Goal: Task Accomplishment & Management: Complete application form

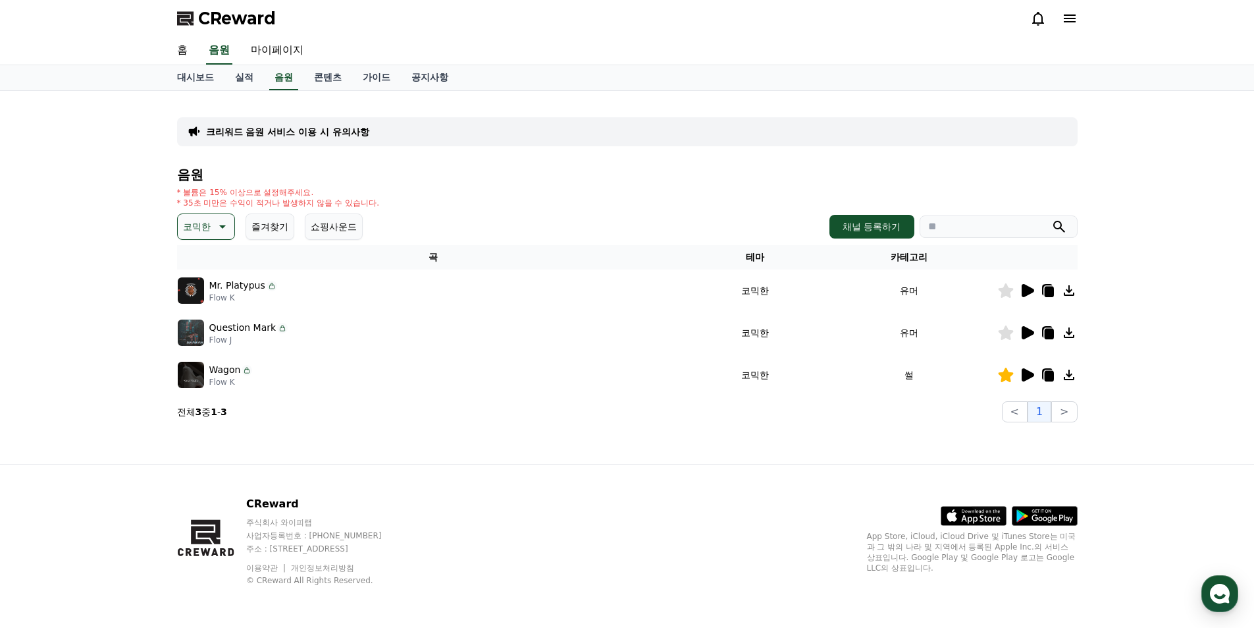
click at [1029, 378] on icon at bounding box center [1028, 374] width 13 height 13
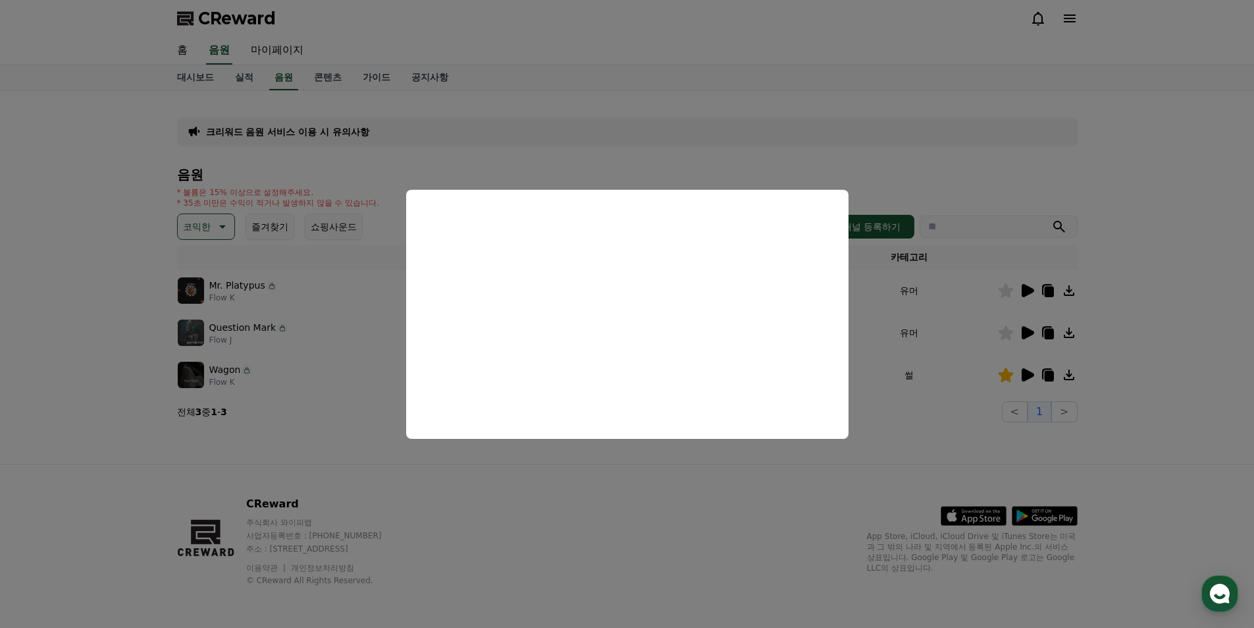
click at [760, 469] on button "close modal" at bounding box center [627, 314] width 1254 height 628
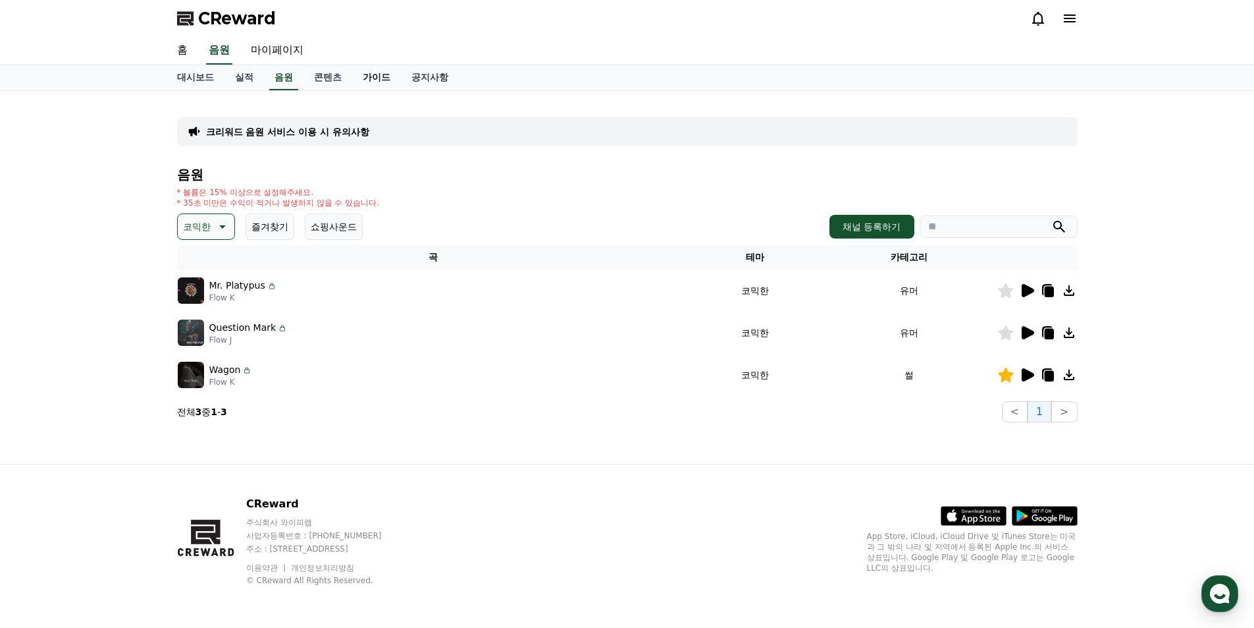
click at [380, 81] on link "가이드" at bounding box center [376, 77] width 49 height 25
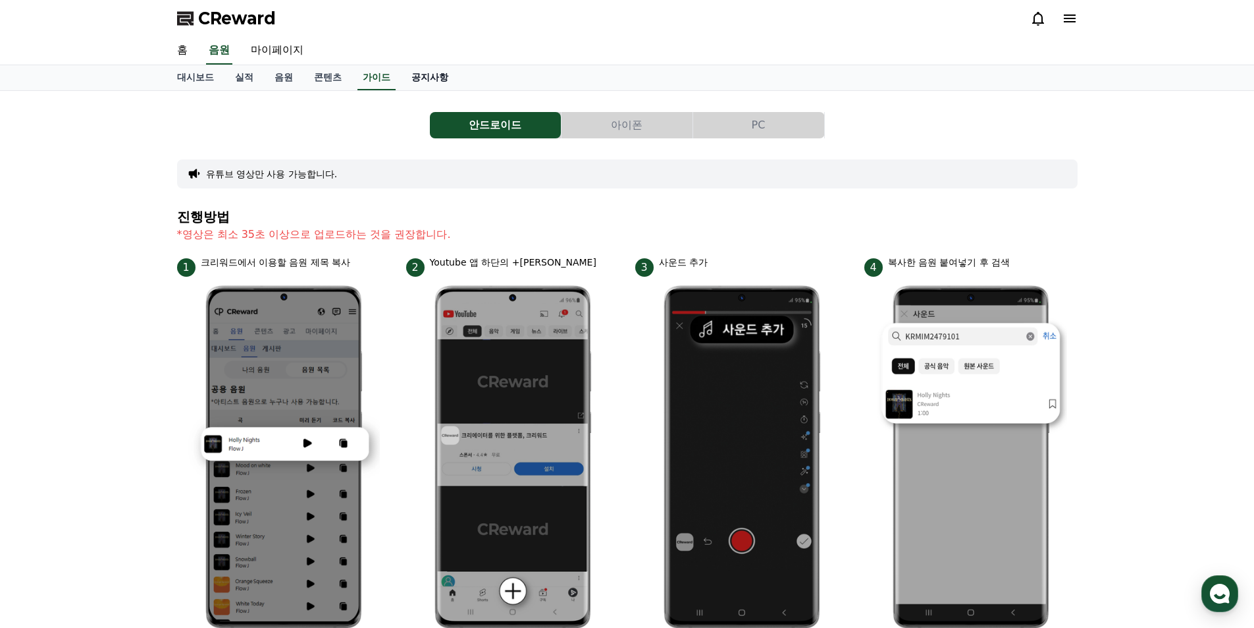
click at [423, 80] on link "공지사항" at bounding box center [430, 77] width 58 height 25
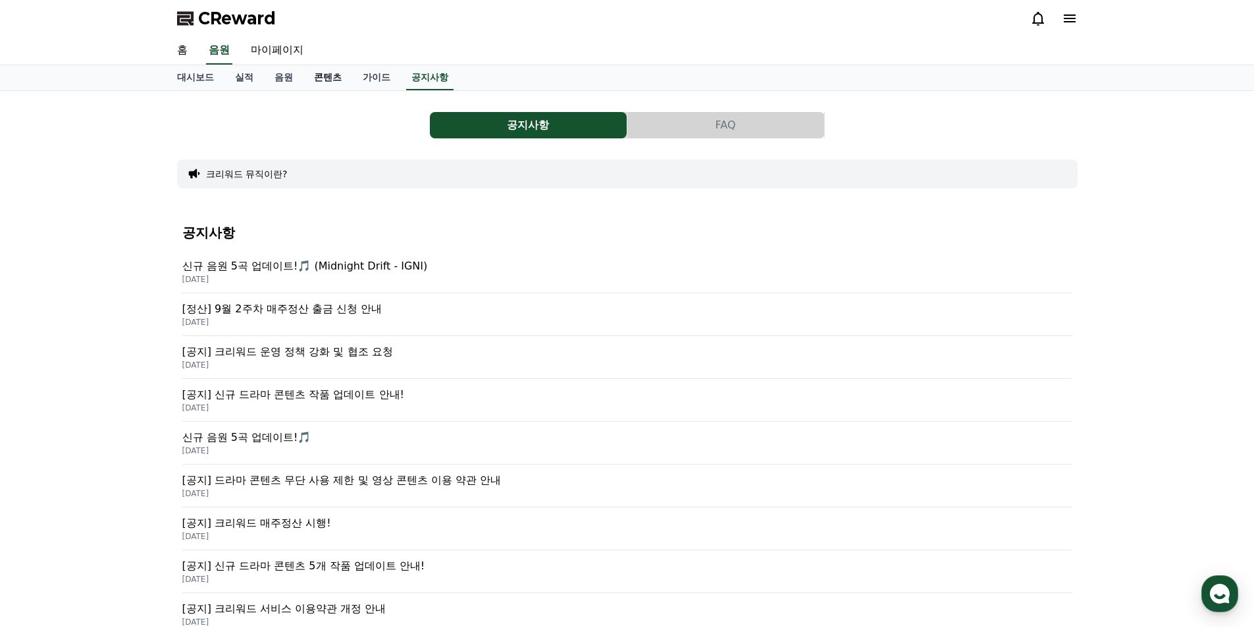
click at [313, 81] on link "콘텐츠" at bounding box center [328, 77] width 49 height 25
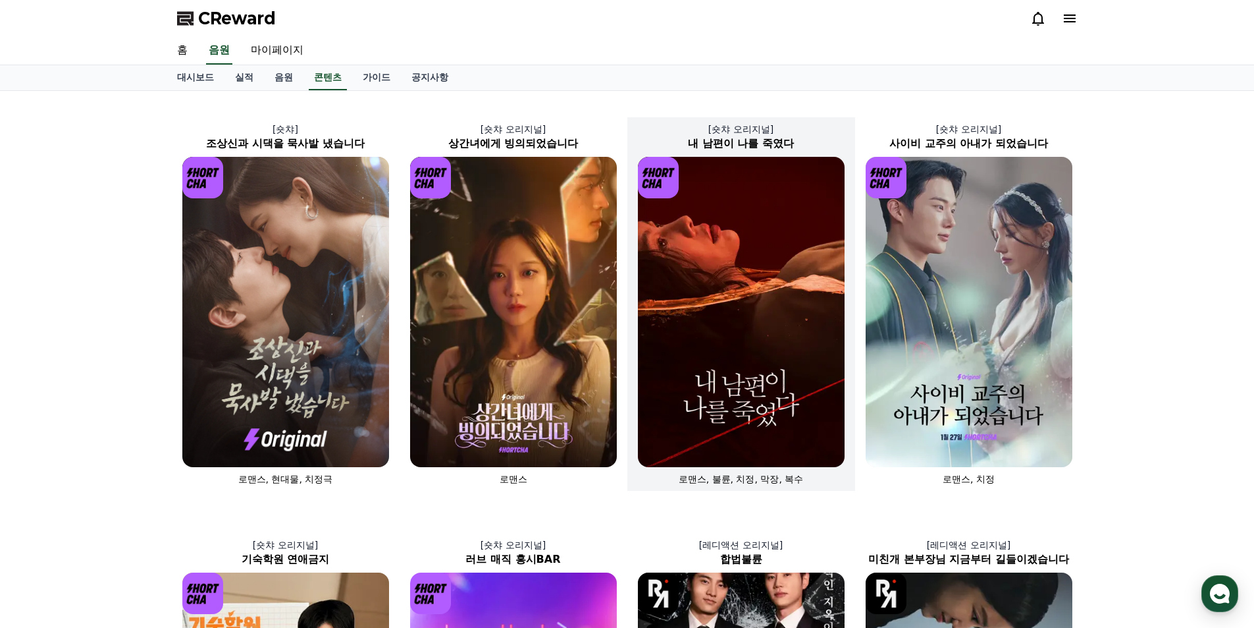
click at [739, 234] on img at bounding box center [741, 312] width 207 height 310
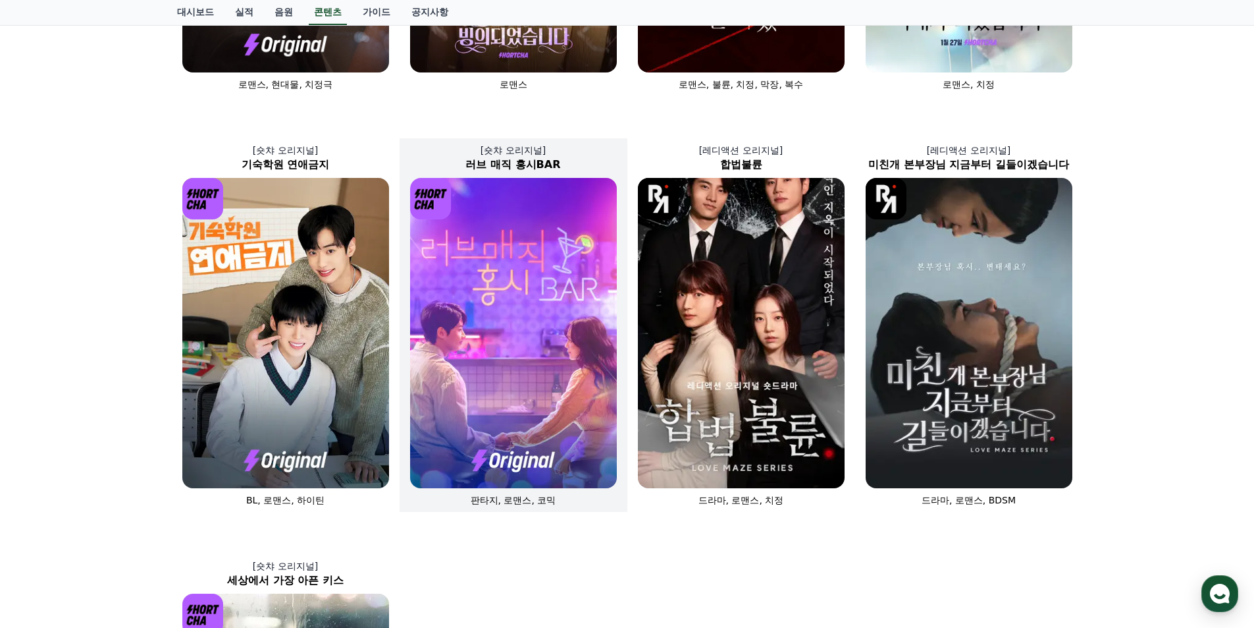
scroll to position [342, 0]
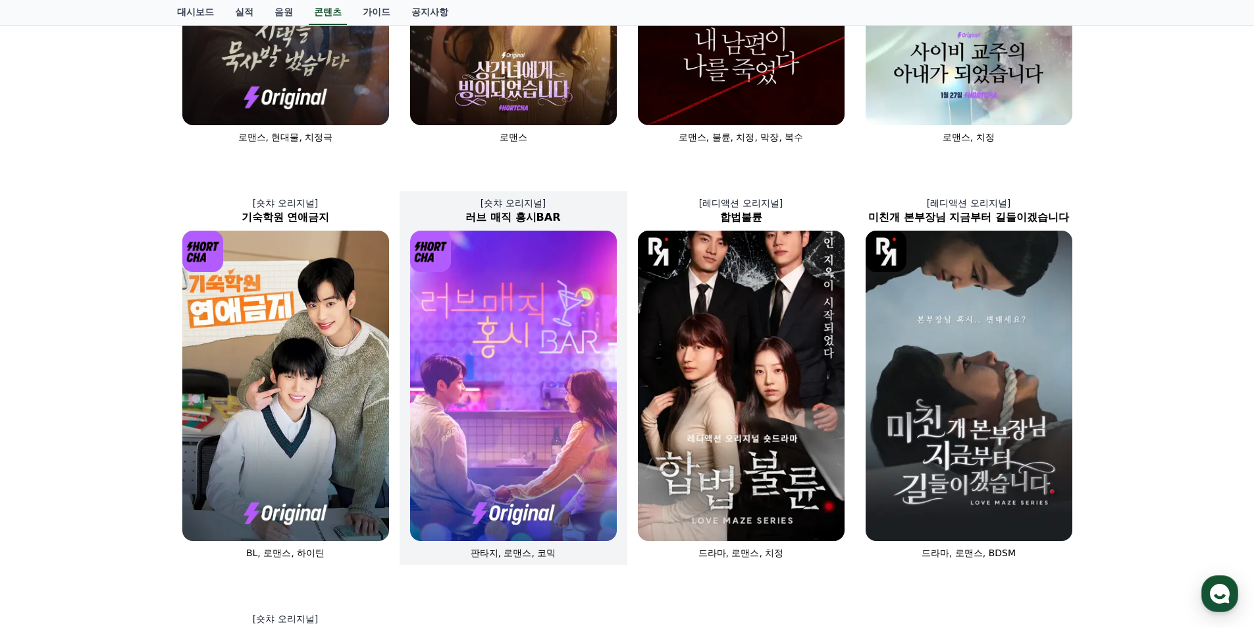
click at [574, 288] on img at bounding box center [513, 385] width 207 height 310
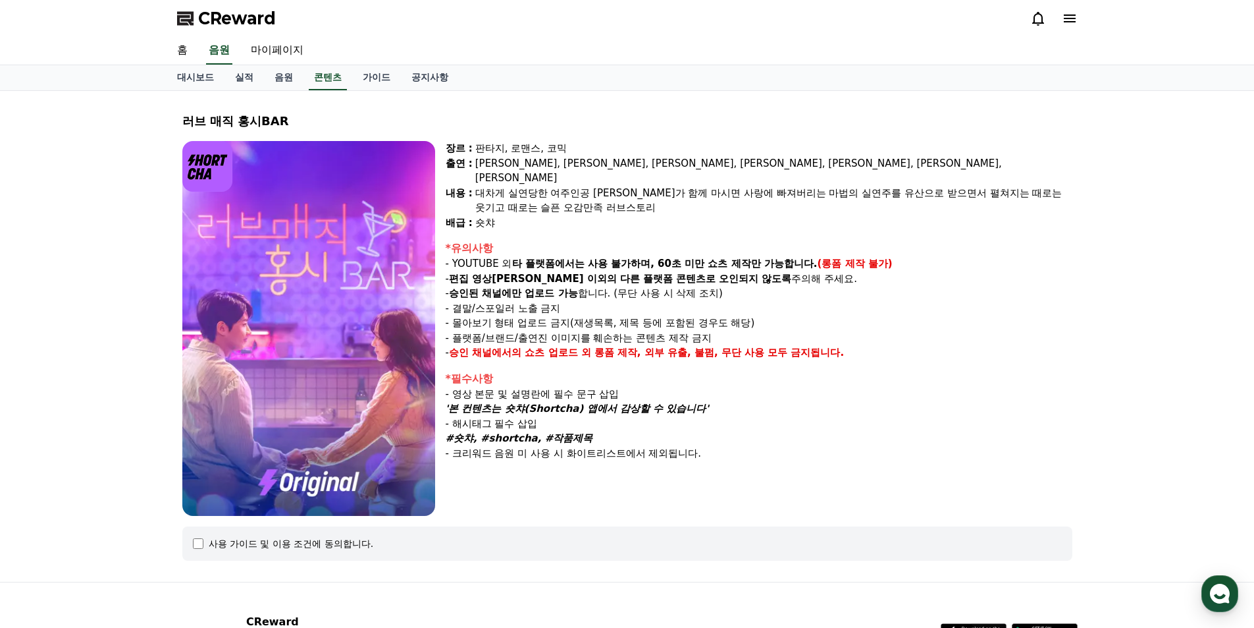
drag, startPoint x: 481, startPoint y: 144, endPoint x: 662, endPoint y: 375, distance: 294.1
click at [662, 375] on div "장르 : 판타지, 로맨스, 코믹 출연 : [PERSON_NAME], [PERSON_NAME], [PERSON_NAME], [PERSON_NAM…" at bounding box center [759, 328] width 627 height 375
click at [279, 79] on link "음원" at bounding box center [284, 77] width 40 height 25
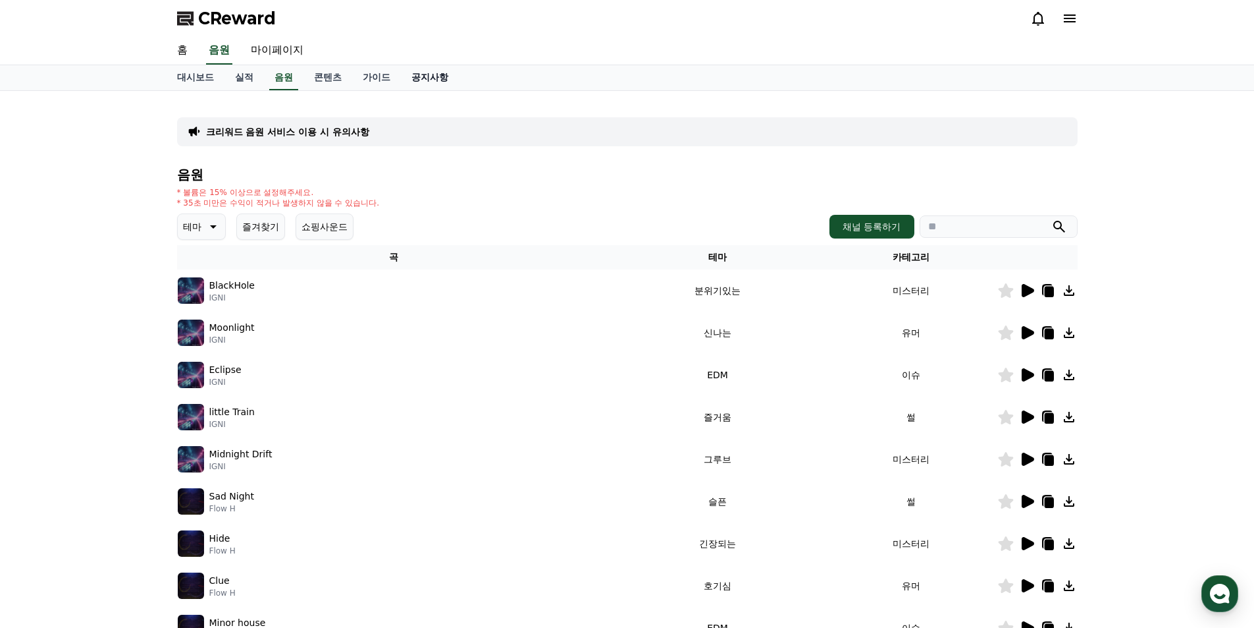
click at [426, 84] on link "공지사항" at bounding box center [430, 77] width 58 height 25
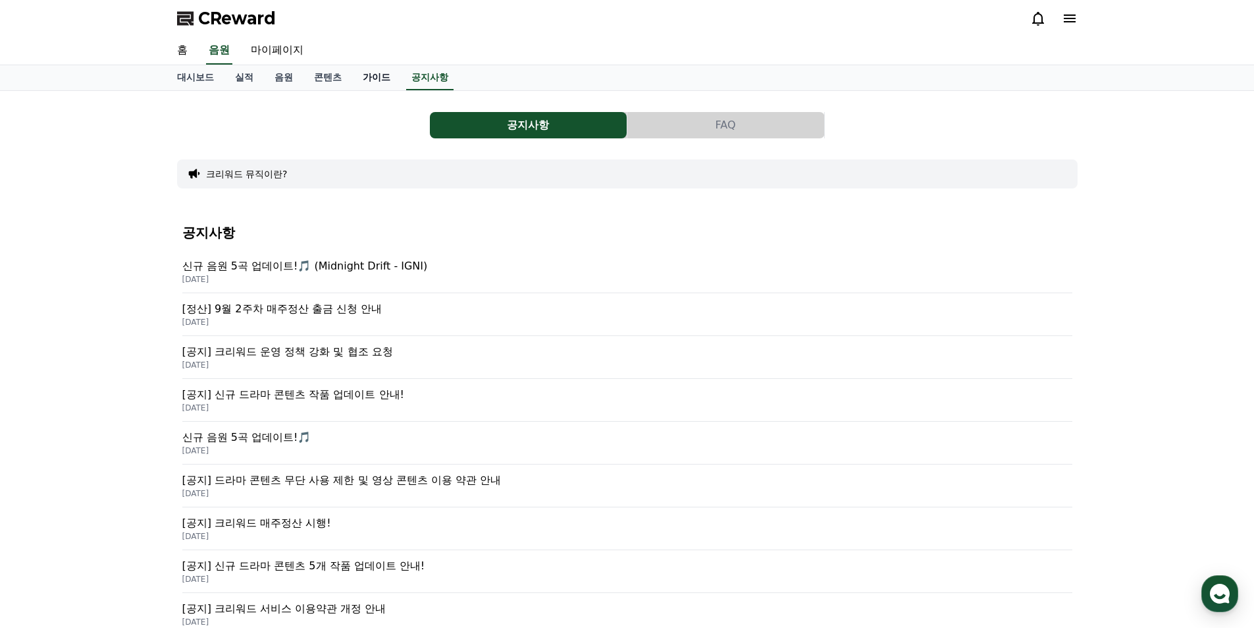
click at [375, 80] on link "가이드" at bounding box center [376, 77] width 49 height 25
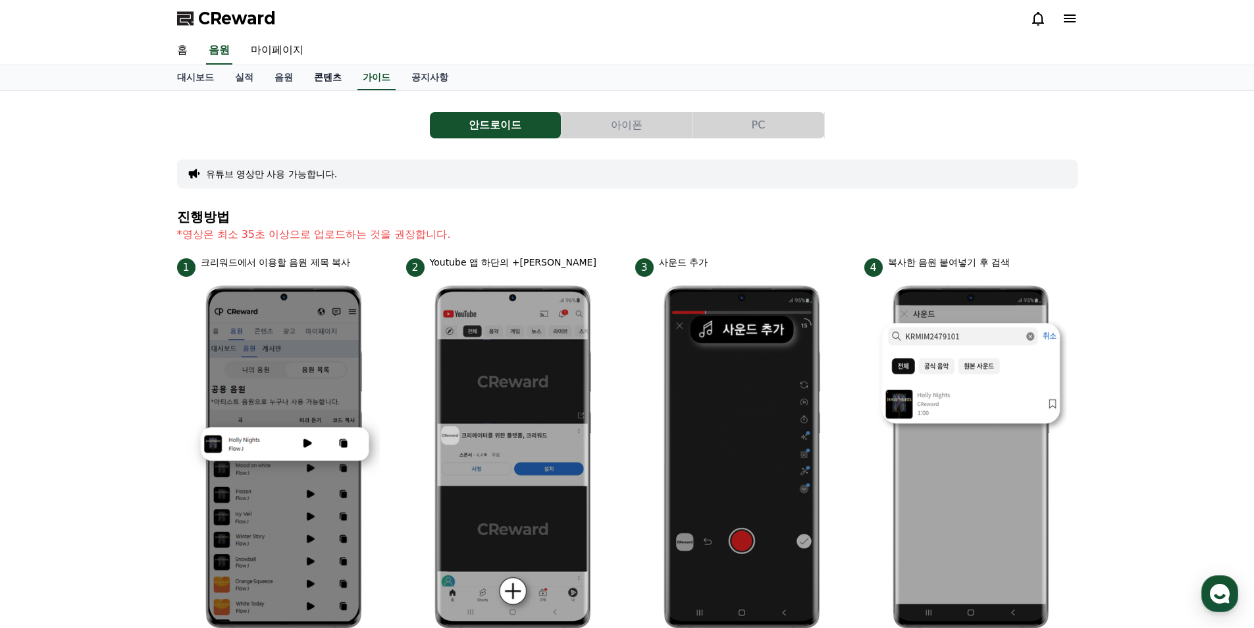
click at [318, 80] on link "콘텐츠" at bounding box center [328, 77] width 49 height 25
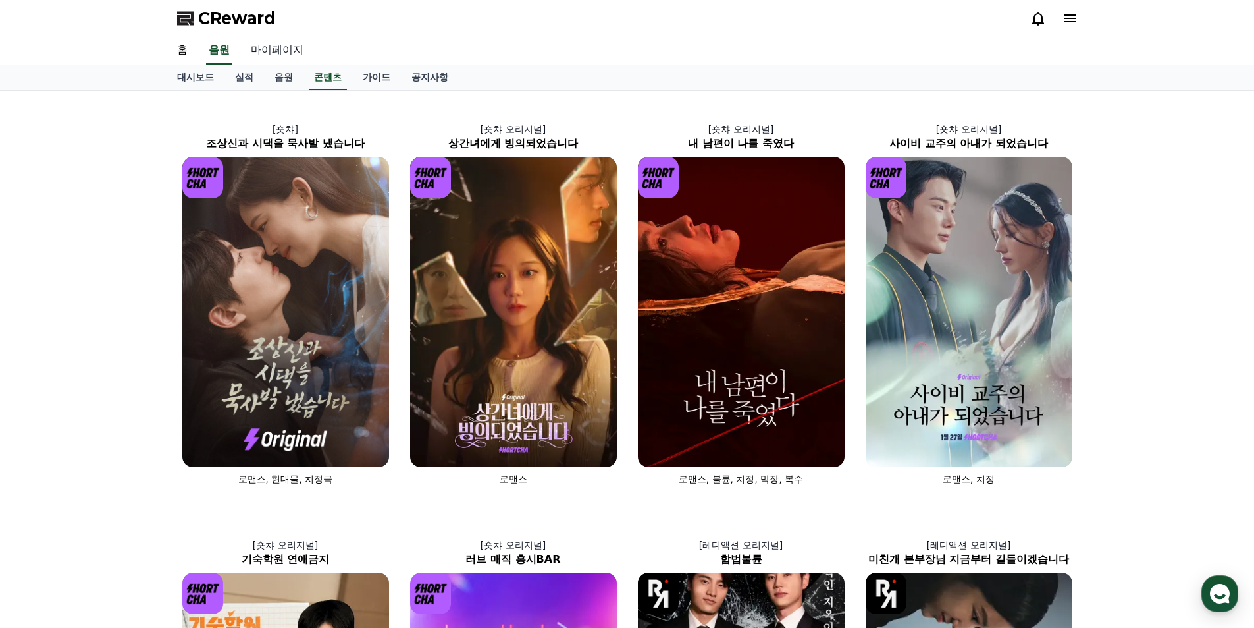
click at [267, 51] on link "마이페이지" at bounding box center [277, 51] width 74 height 28
select select "**********"
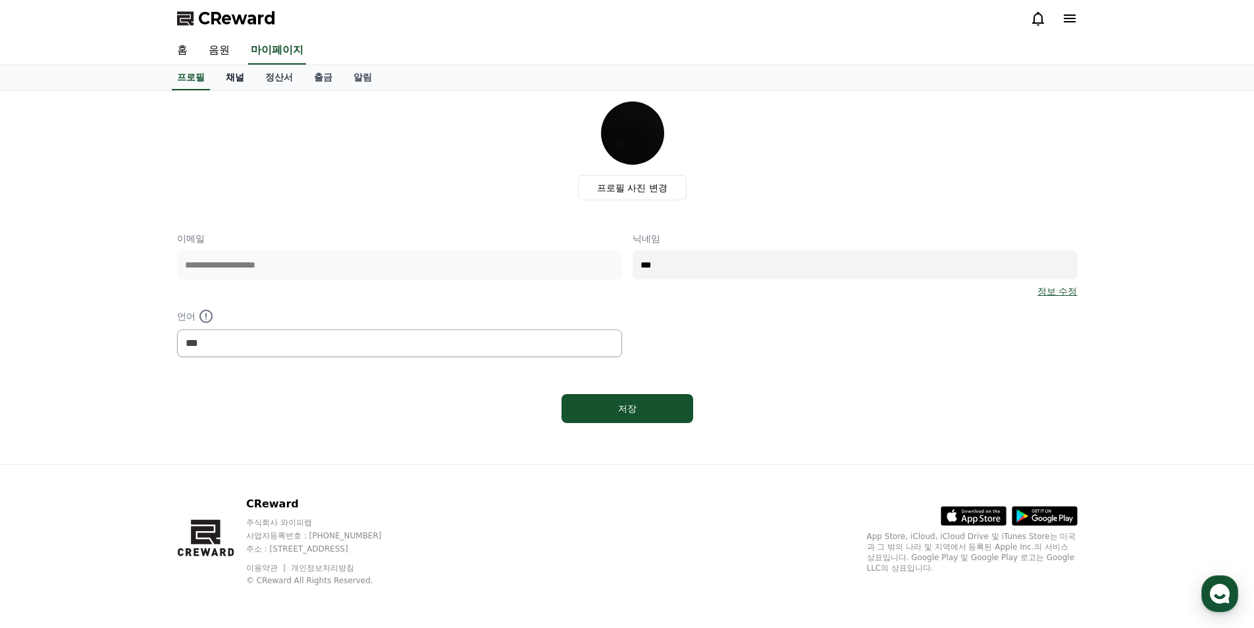
click at [233, 79] on link "채널" at bounding box center [235, 77] width 40 height 25
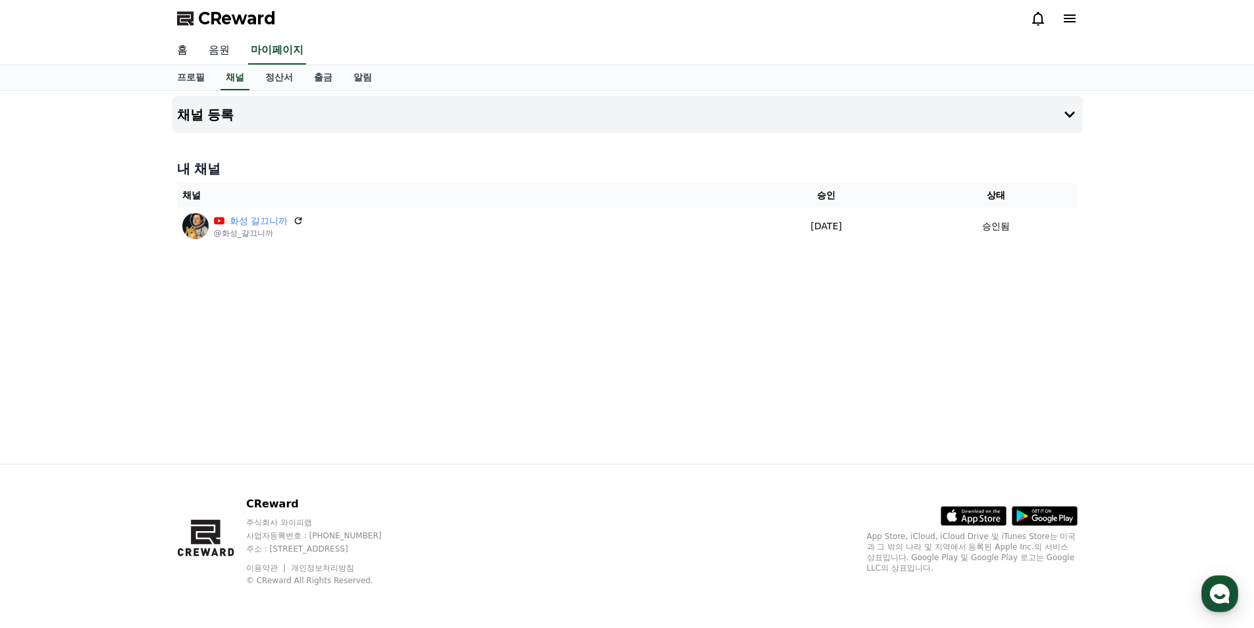
click at [219, 53] on link "음원" at bounding box center [219, 51] width 42 height 28
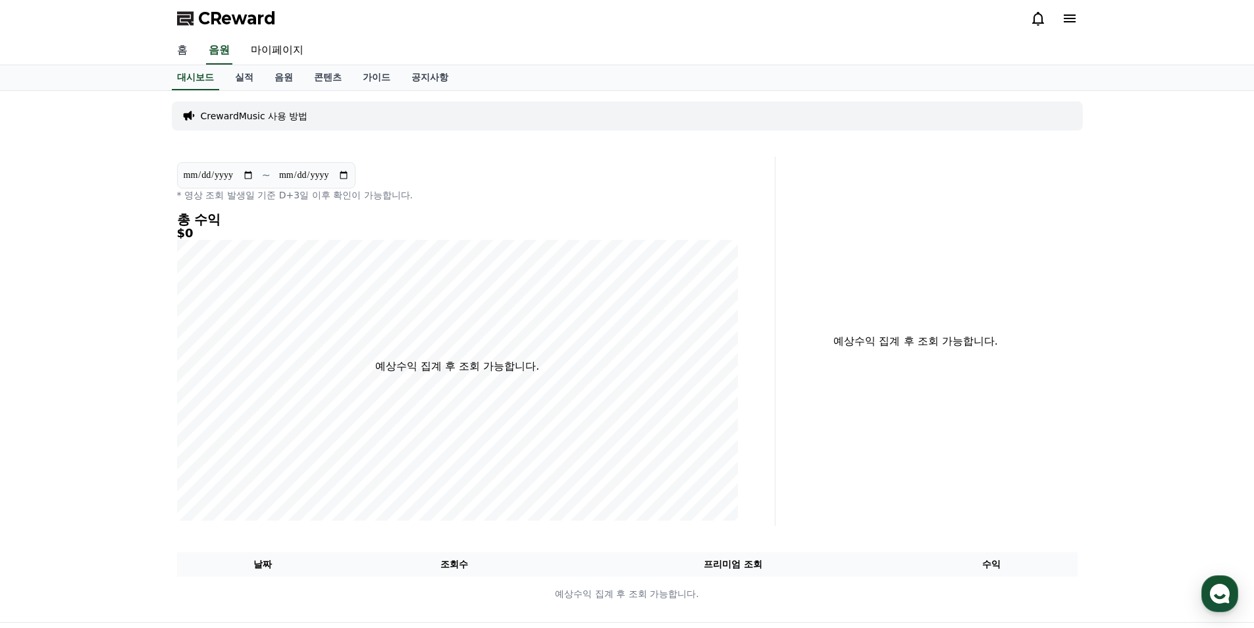
click at [189, 59] on link "홈" at bounding box center [183, 51] width 32 height 28
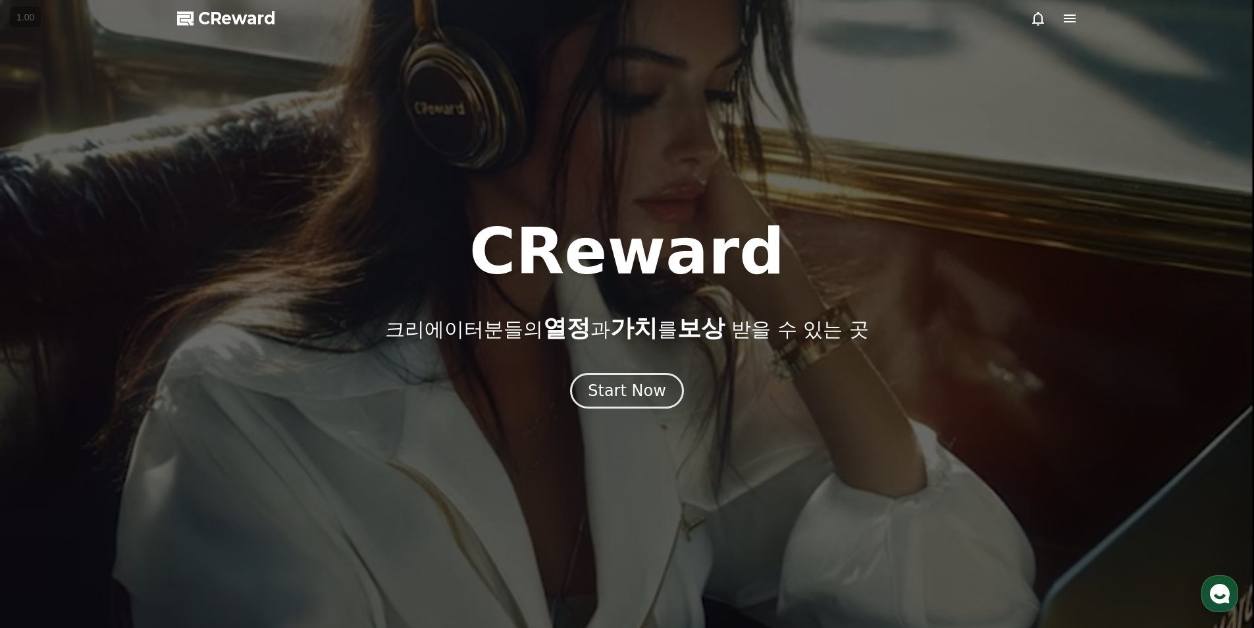
click at [1073, 9] on div at bounding box center [627, 314] width 1254 height 628
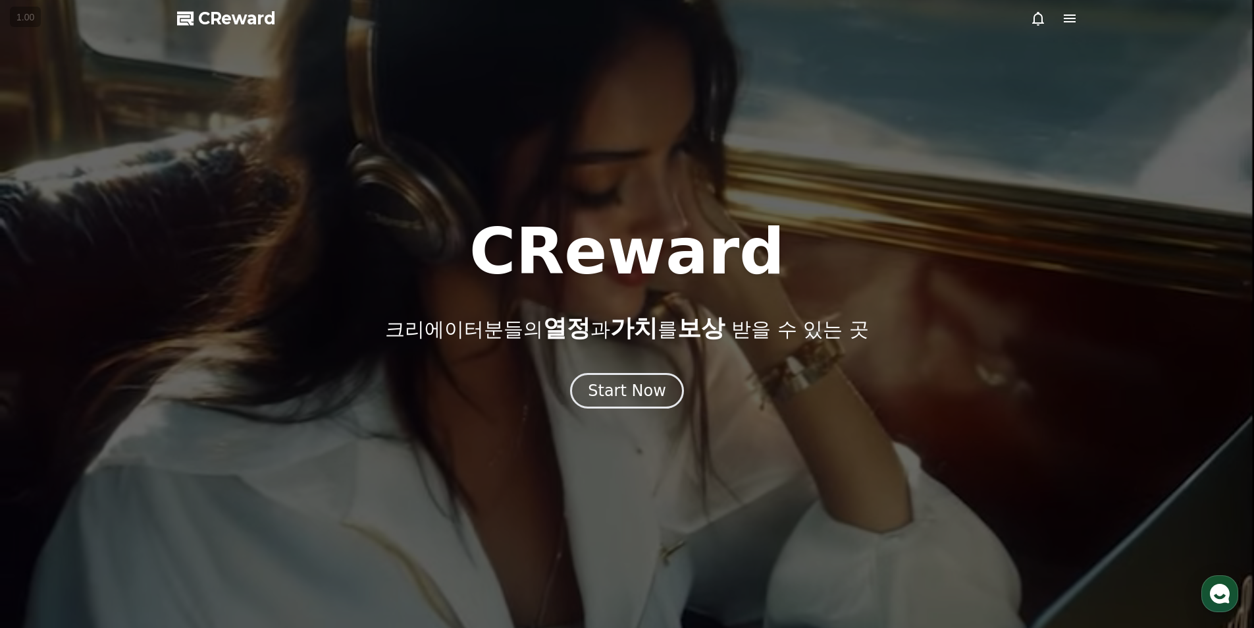
click at [1069, 18] on icon at bounding box center [1070, 18] width 12 height 8
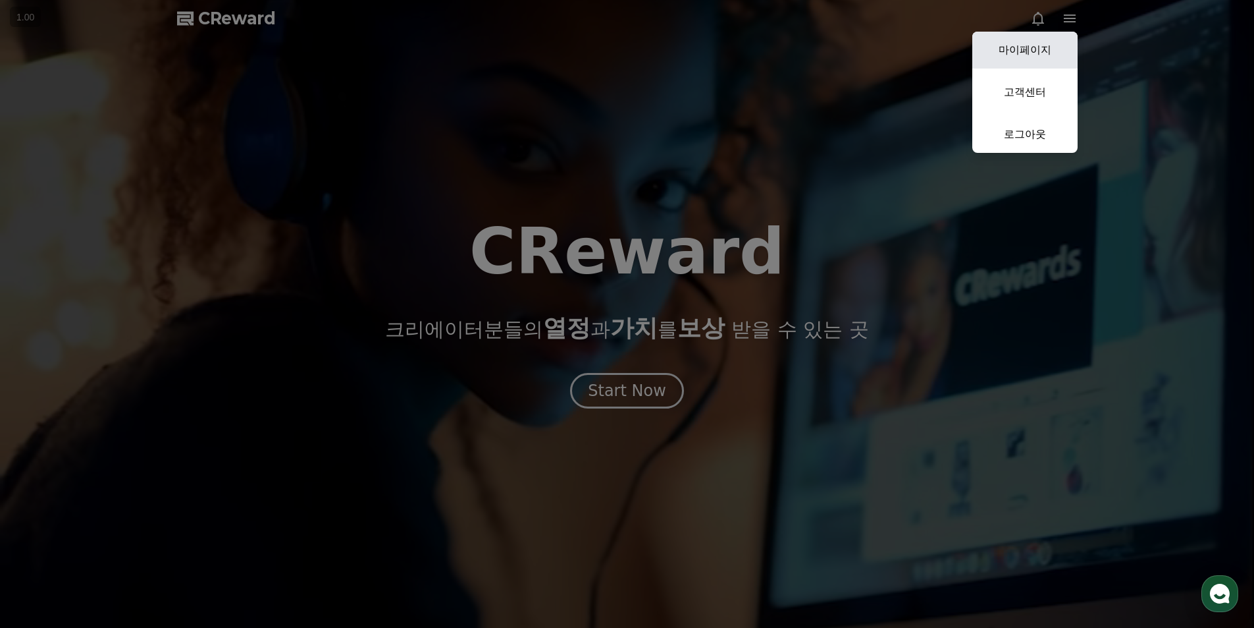
click at [1038, 60] on link "마이페이지" at bounding box center [1025, 50] width 105 height 37
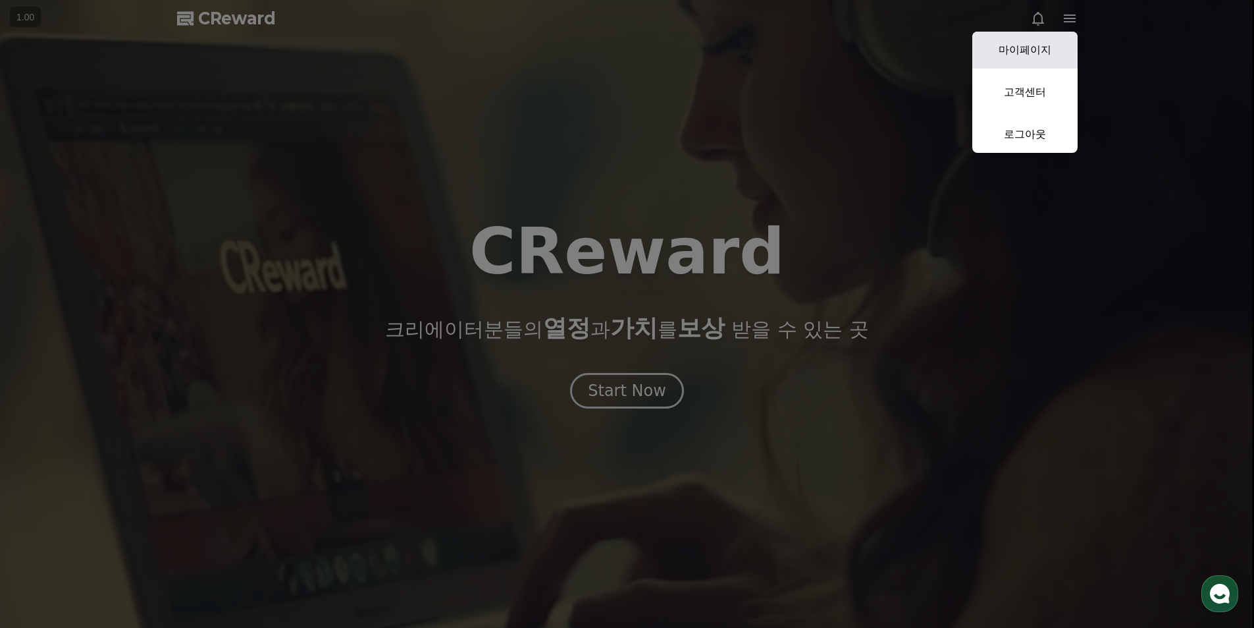
select select "**********"
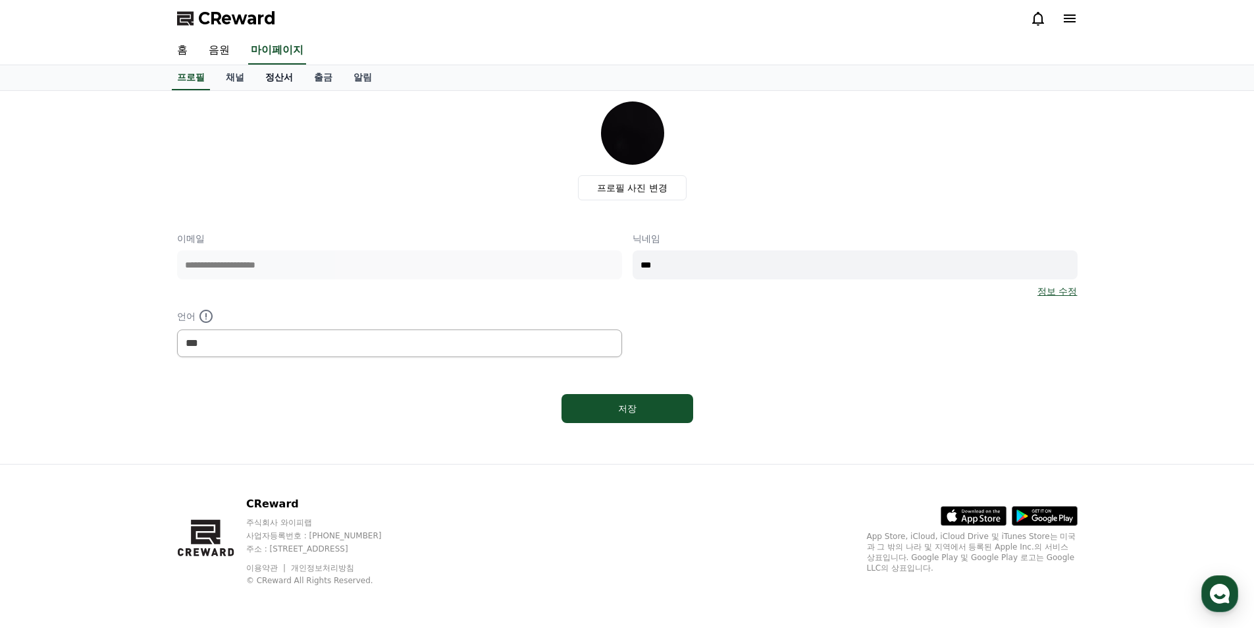
click at [278, 80] on link "정산서" at bounding box center [279, 77] width 49 height 25
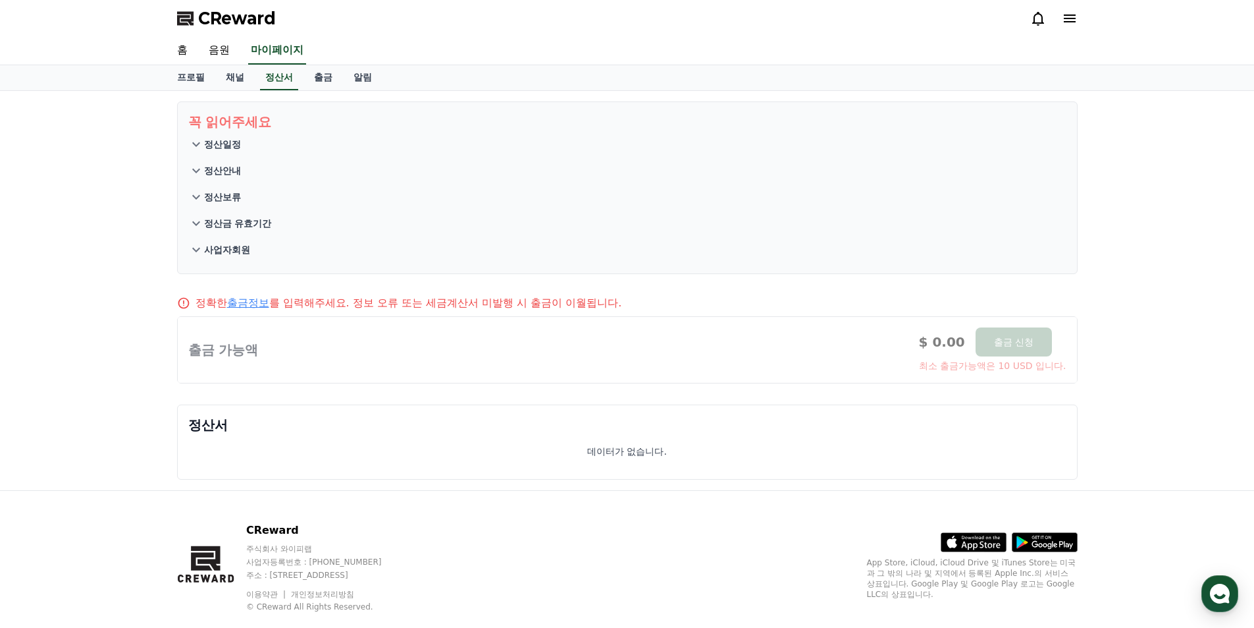
click at [224, 173] on p "정산안내" at bounding box center [222, 170] width 37 height 13
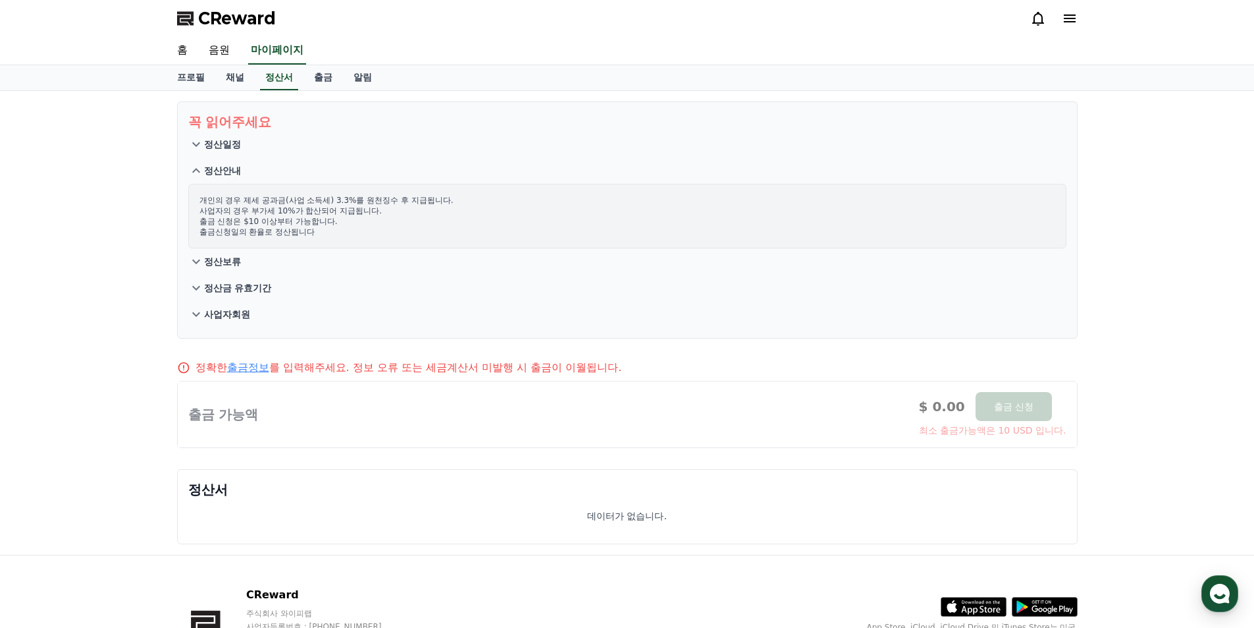
click at [234, 254] on button "정산보류" at bounding box center [627, 261] width 878 height 26
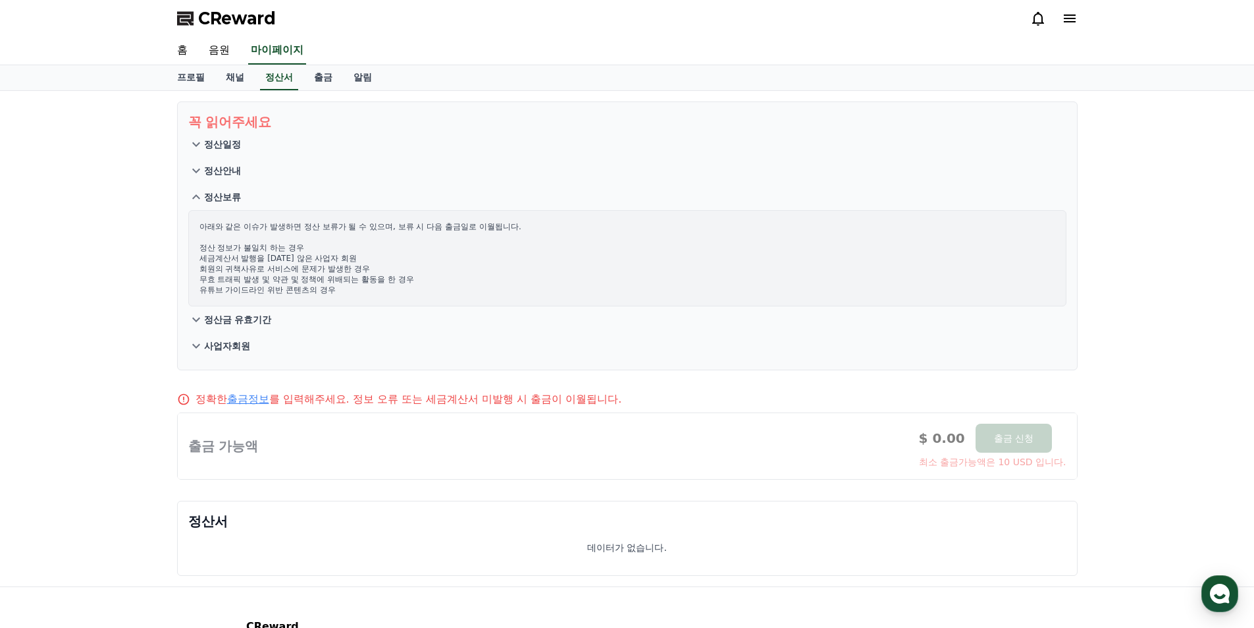
click at [244, 321] on p "정산금 유효기간" at bounding box center [238, 319] width 68 height 13
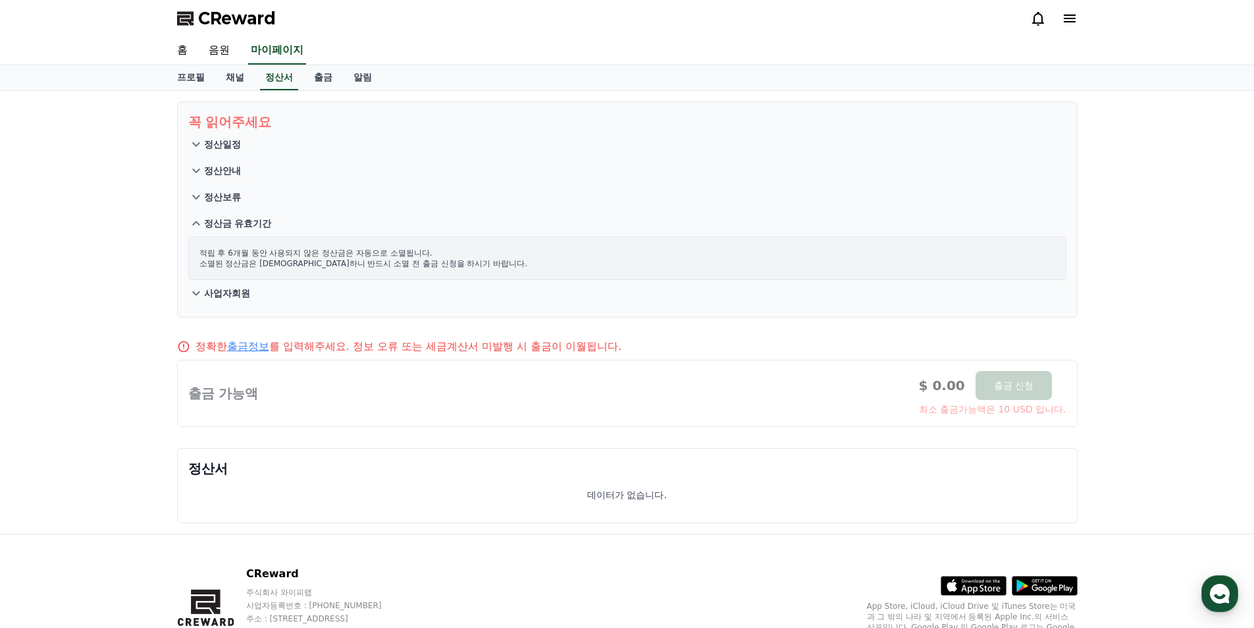
click at [221, 146] on p "정산일정" at bounding box center [222, 144] width 37 height 13
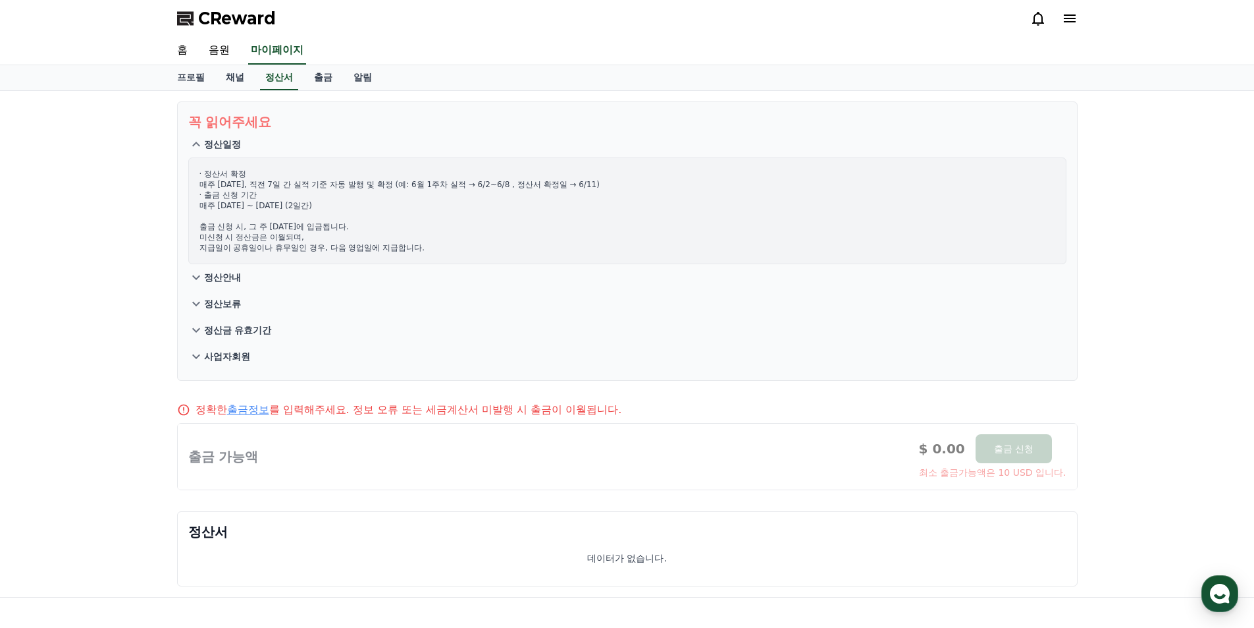
drag, startPoint x: 241, startPoint y: 186, endPoint x: 352, endPoint y: 192, distance: 110.7
click at [352, 192] on p "· 정산서 확정 매주 [DATE], 직전 7일 간 실적 기준 자동 발행 및 확정 (예: 6월 1주차 실적 → 6/2~6/8 , 정산서 확정일 …" at bounding box center [628, 211] width 856 height 84
click at [350, 213] on p "· 정산서 확정 매주 [DATE], 직전 7일 간 실적 기준 자동 발행 및 확정 (예: 6월 1주차 실적 → 6/2~6/8 , 정산서 확정일 …" at bounding box center [628, 211] width 856 height 84
drag, startPoint x: 330, startPoint y: 189, endPoint x: 365, endPoint y: 230, distance: 54.2
click at [361, 228] on p "· 정산서 확정 매주 [DATE], 직전 7일 간 실적 기준 자동 발행 및 확정 (예: 6월 1주차 실적 → 6/2~6/8 , 정산서 확정일 …" at bounding box center [628, 211] width 856 height 84
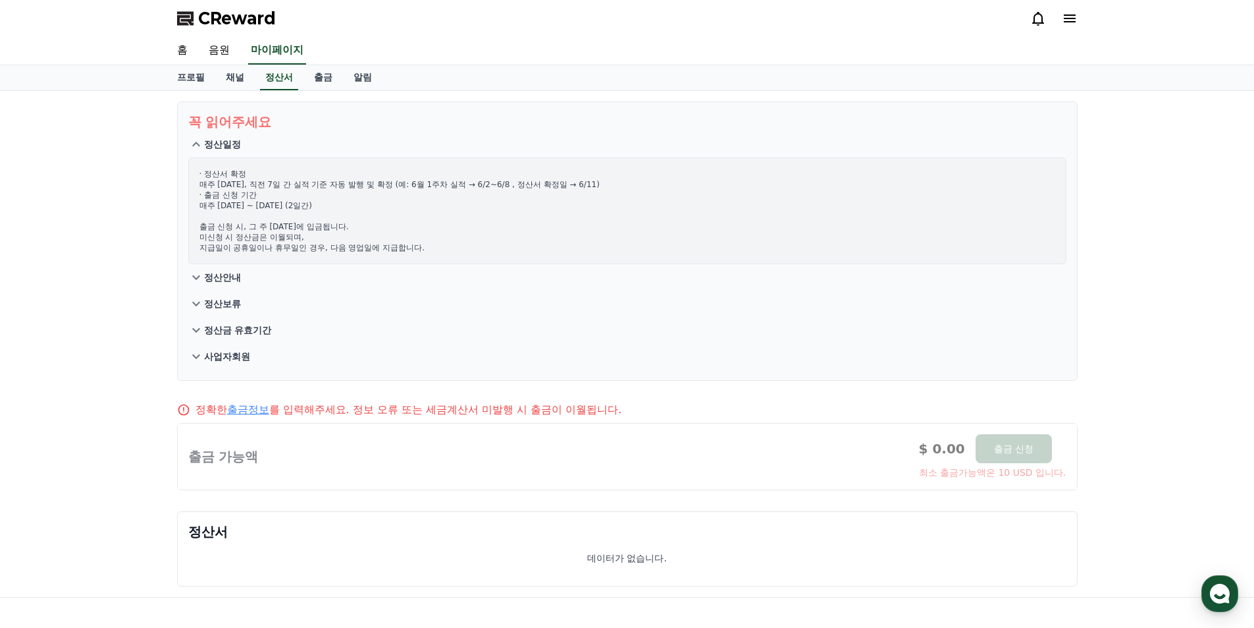
click at [414, 240] on p "· 정산서 확정 매주 [DATE], 직전 7일 간 실적 기준 자동 발행 및 확정 (예: 6월 1주차 실적 → 6/2~6/8 , 정산서 확정일 …" at bounding box center [628, 211] width 856 height 84
click at [243, 83] on link "채널" at bounding box center [235, 77] width 40 height 25
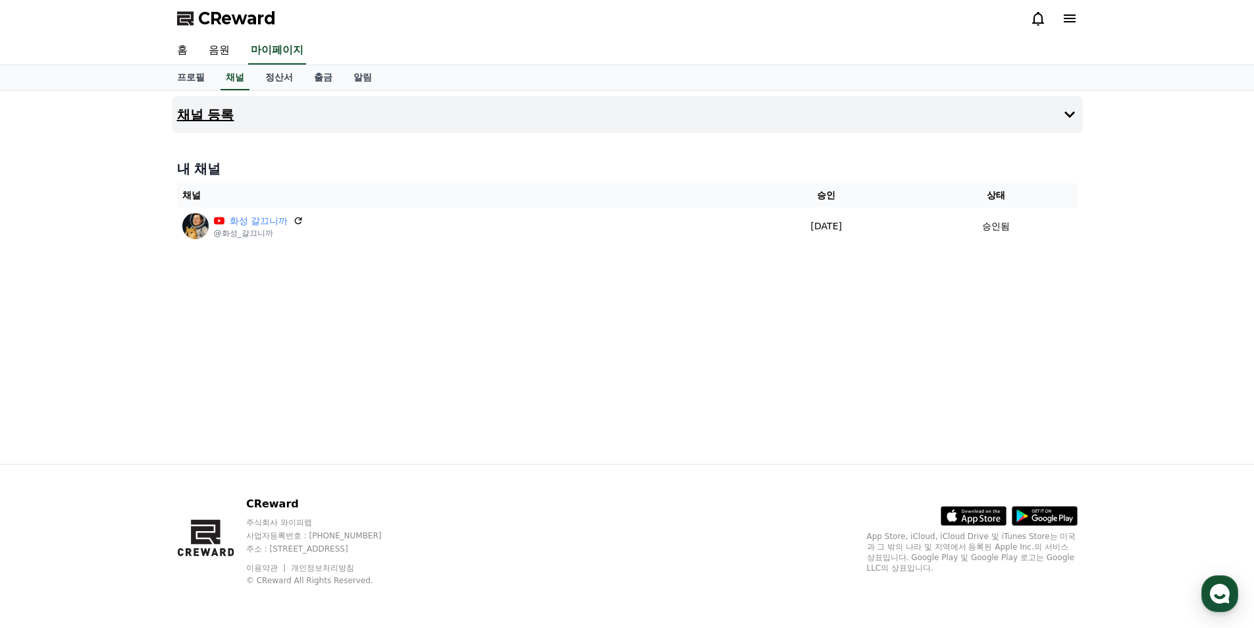
click at [1050, 111] on button "채널 등록" at bounding box center [627, 114] width 911 height 37
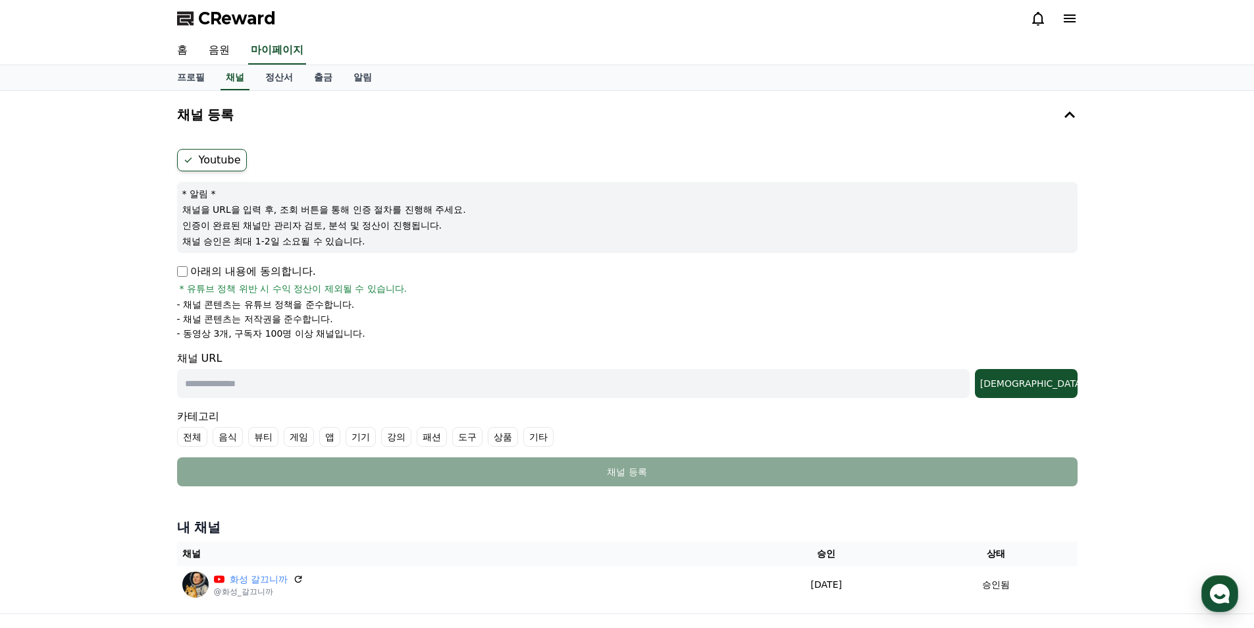
click at [235, 273] on p "아래의 내용에 동의합니다." at bounding box center [246, 271] width 139 height 16
click at [375, 388] on input "text" at bounding box center [573, 383] width 793 height 29
paste input "**********"
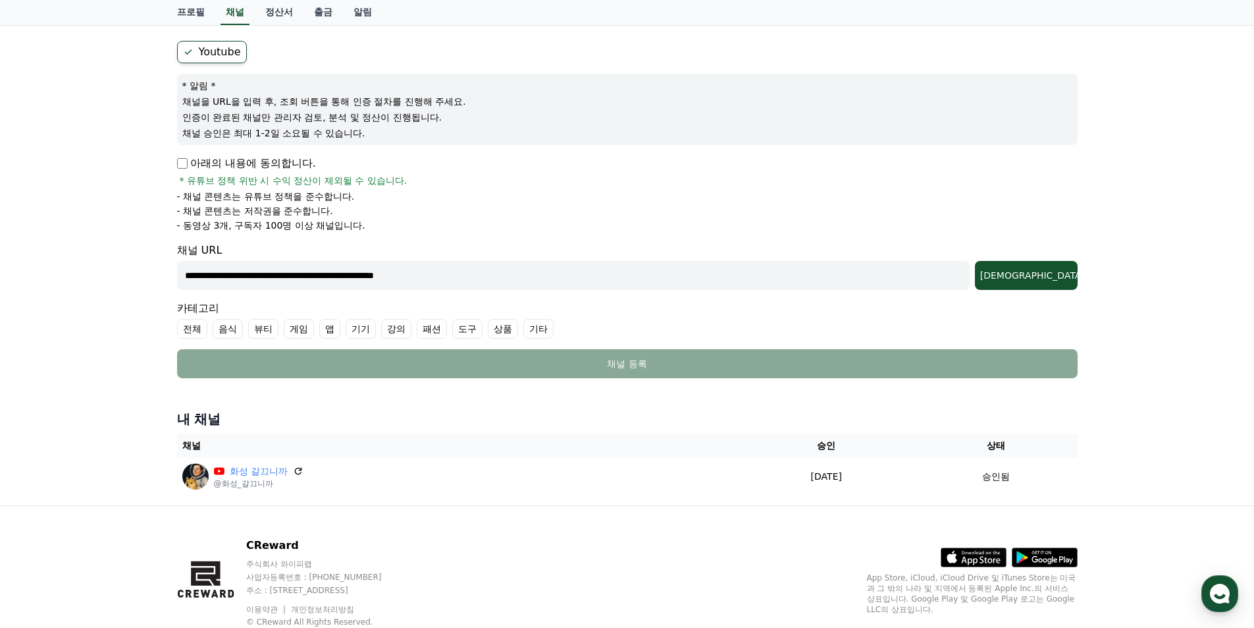
scroll to position [132, 0]
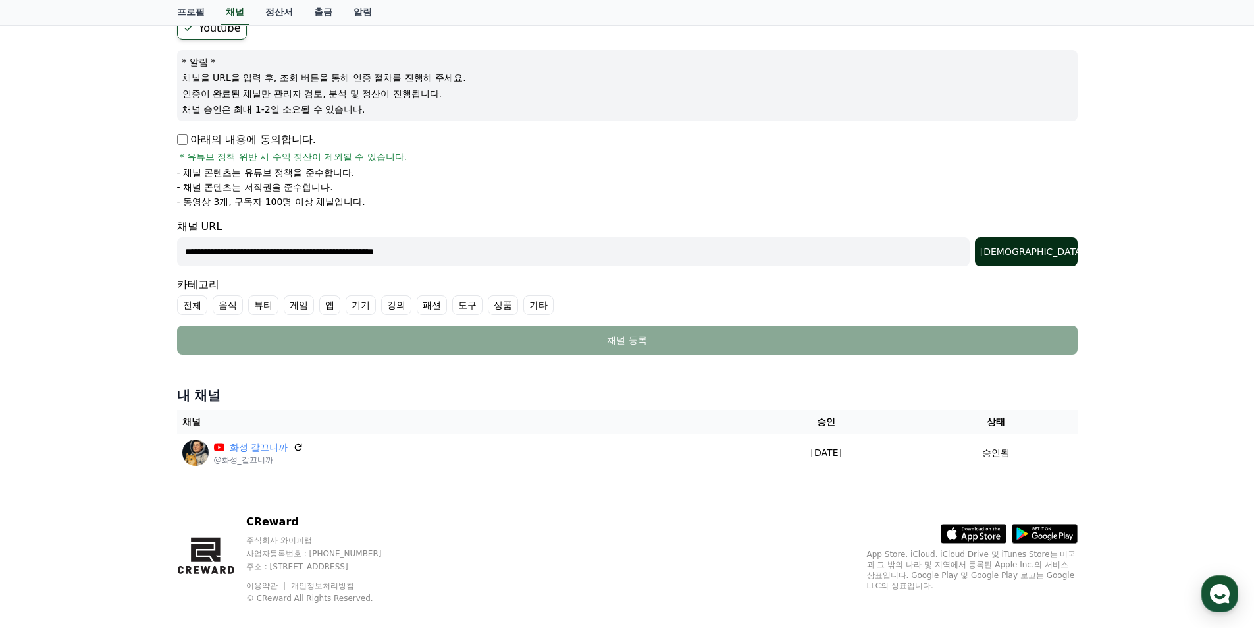
type input "**********"
click at [1048, 250] on div "[DEMOGRAPHIC_DATA]" at bounding box center [1026, 251] width 92 height 13
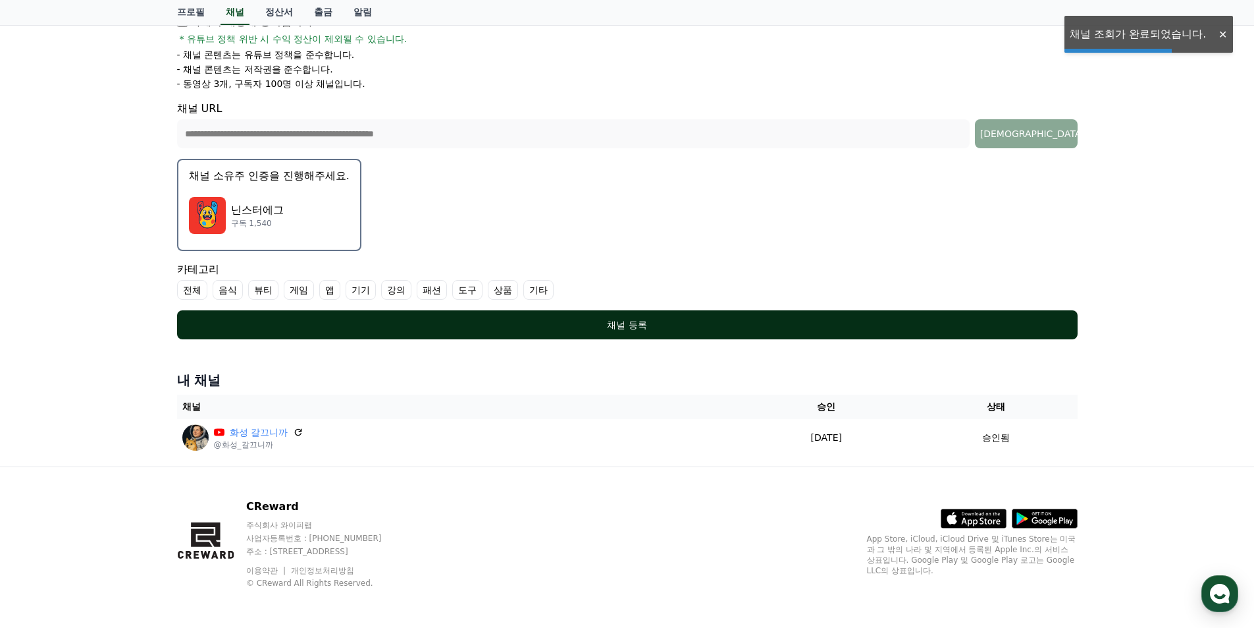
scroll to position [252, 0]
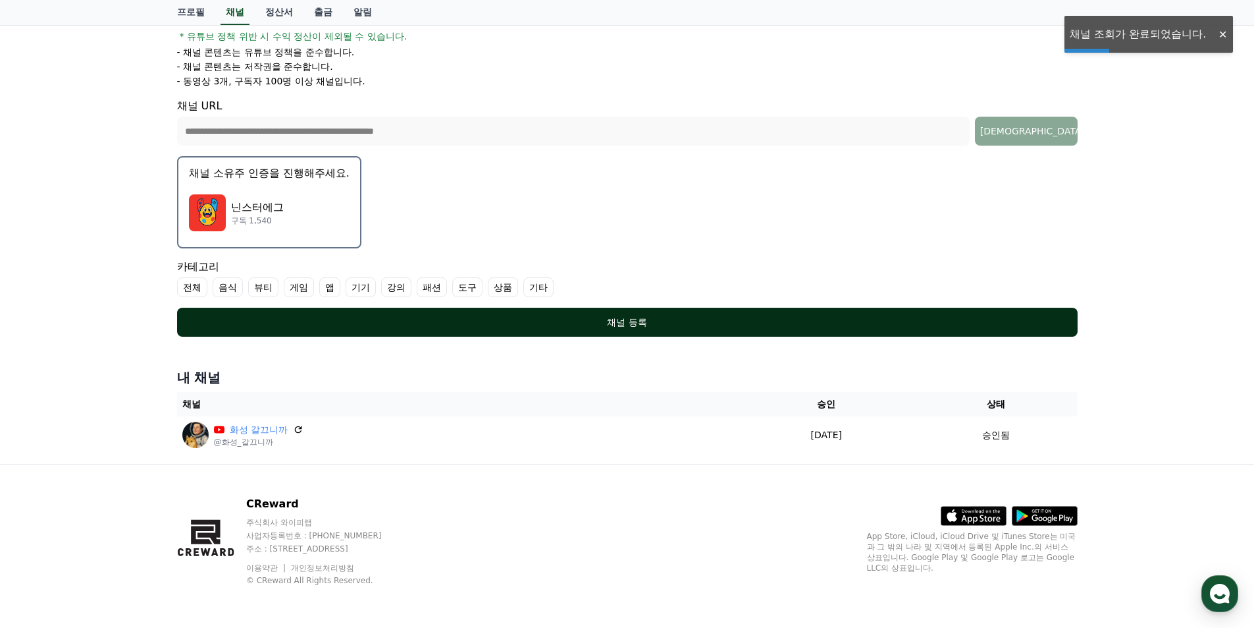
click at [589, 319] on div "채널 등록" at bounding box center [627, 321] width 848 height 13
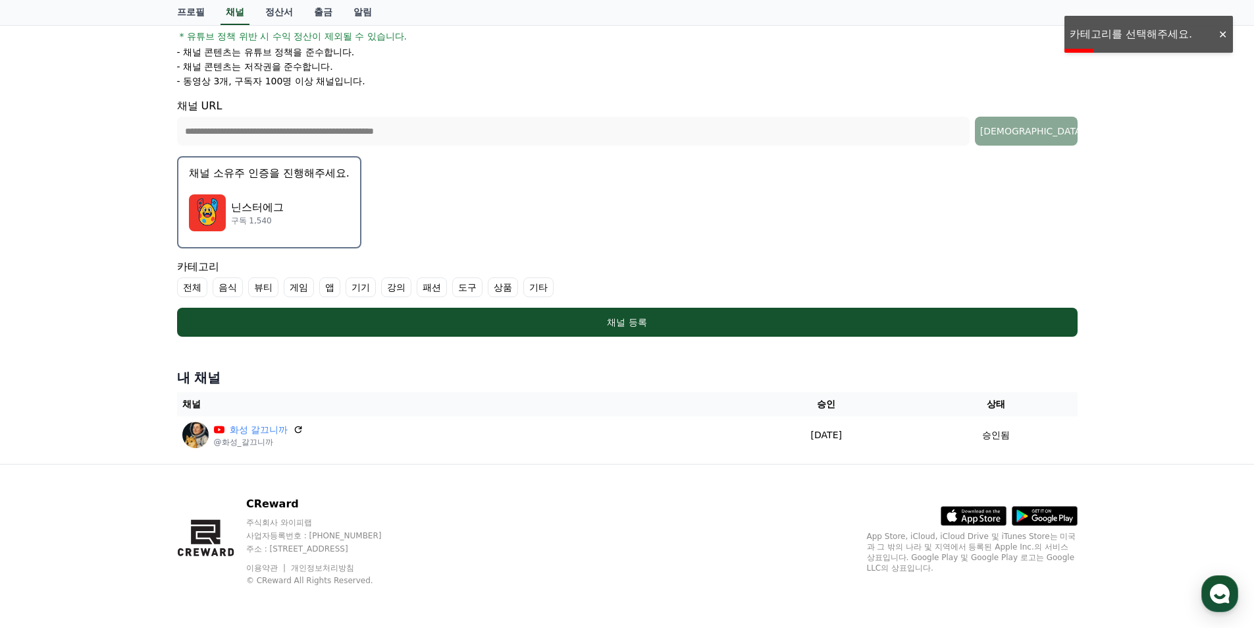
click at [287, 283] on label "게임" at bounding box center [299, 287] width 30 height 20
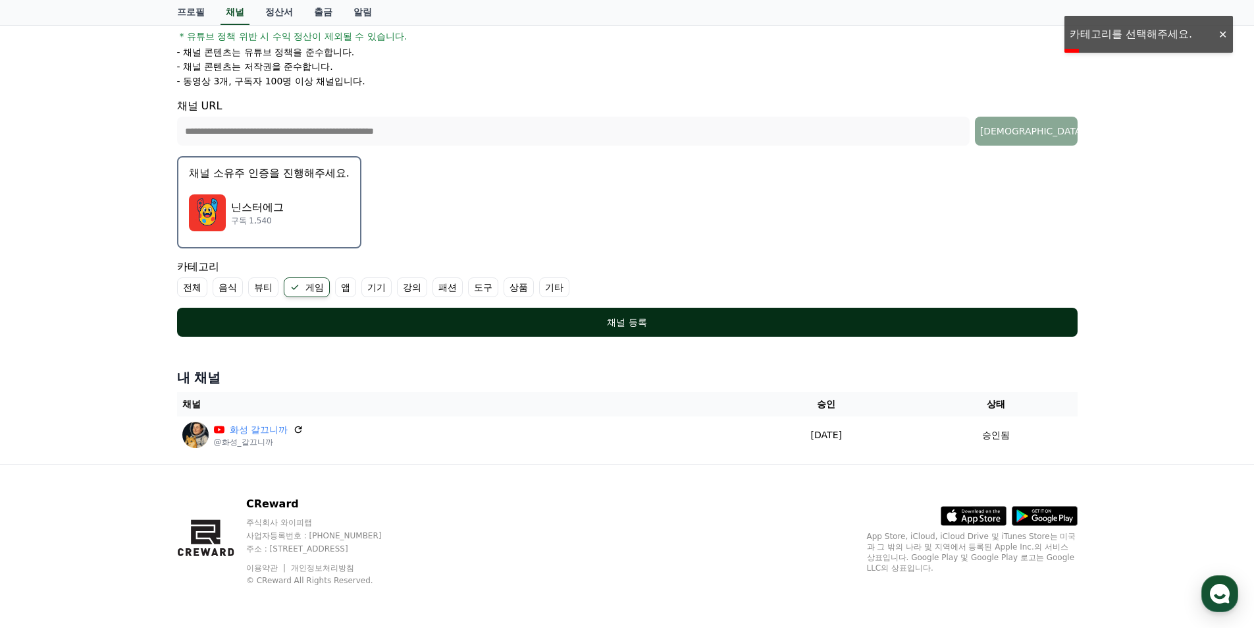
drag, startPoint x: 342, startPoint y: 312, endPoint x: 473, endPoint y: 307, distance: 131.1
click at [342, 312] on button "채널 등록" at bounding box center [627, 321] width 901 height 29
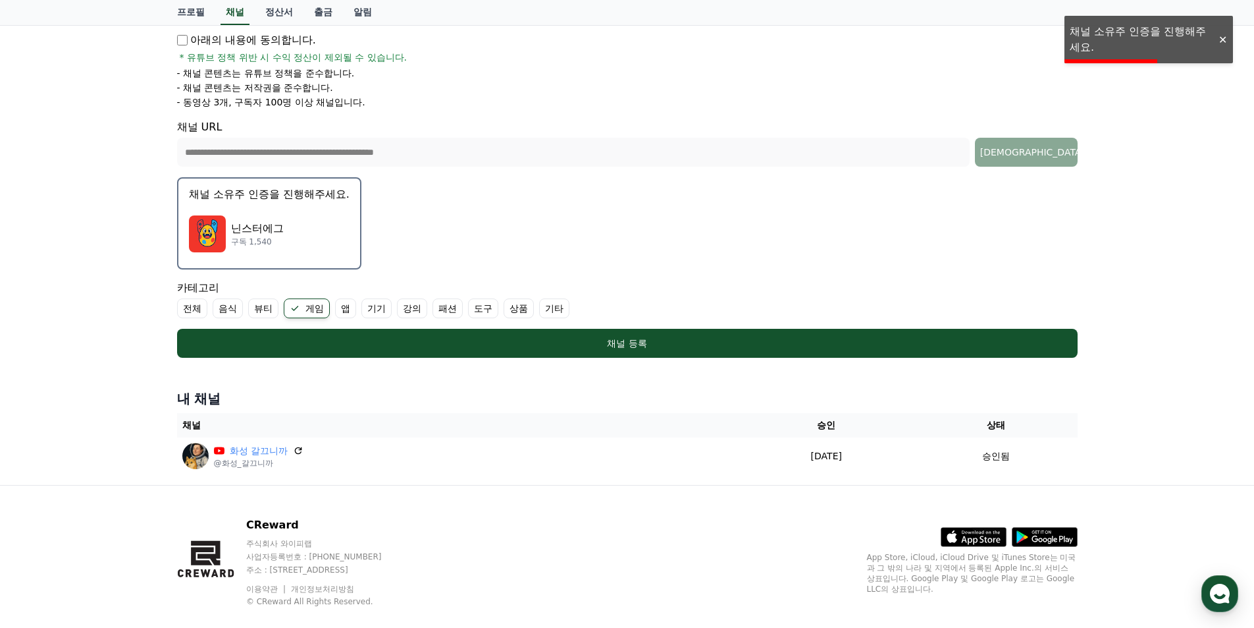
scroll to position [186, 0]
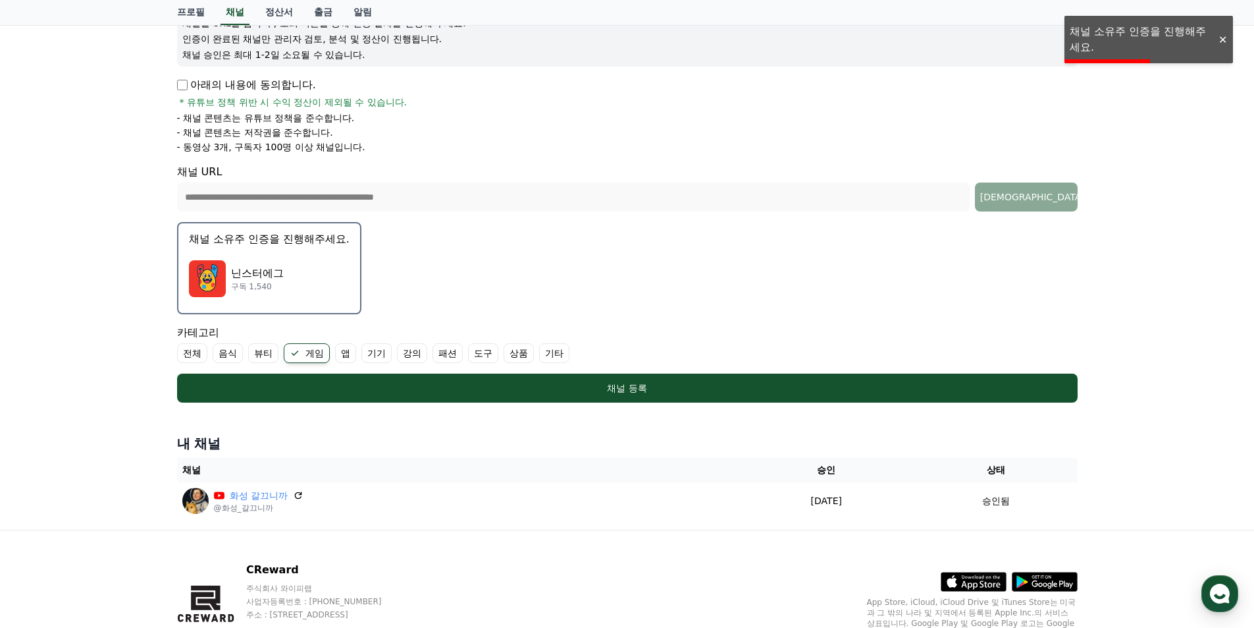
click at [259, 270] on p "닌스터에그" at bounding box center [257, 273] width 53 height 16
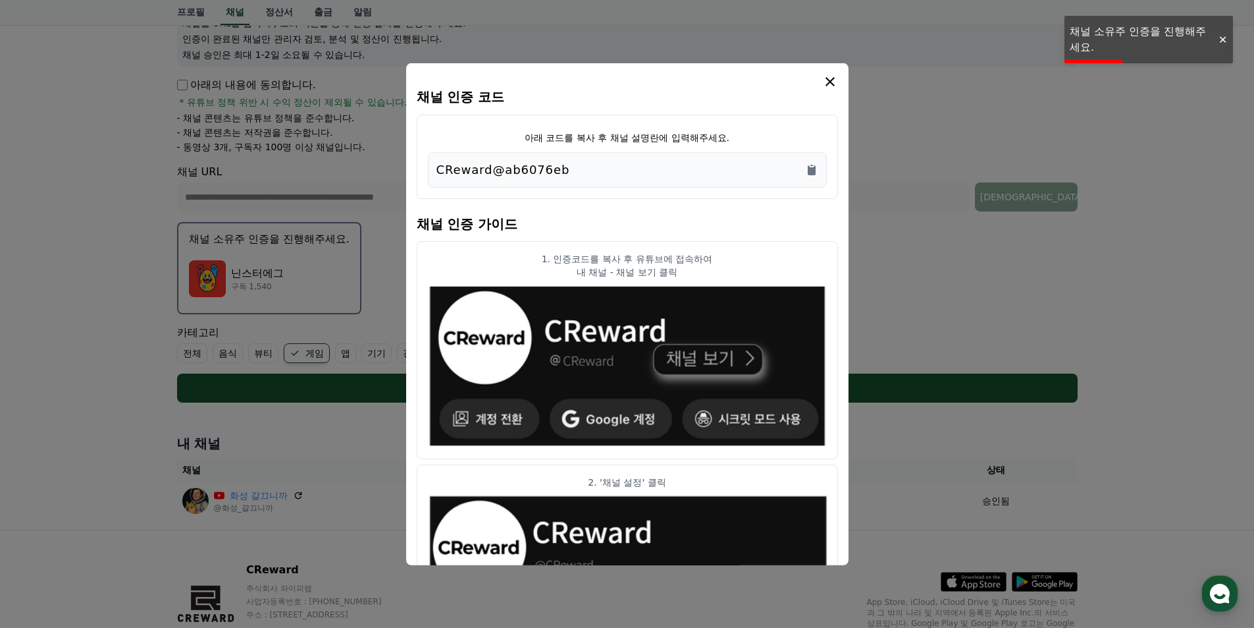
click at [263, 268] on button "close modal" at bounding box center [627, 314] width 1254 height 628
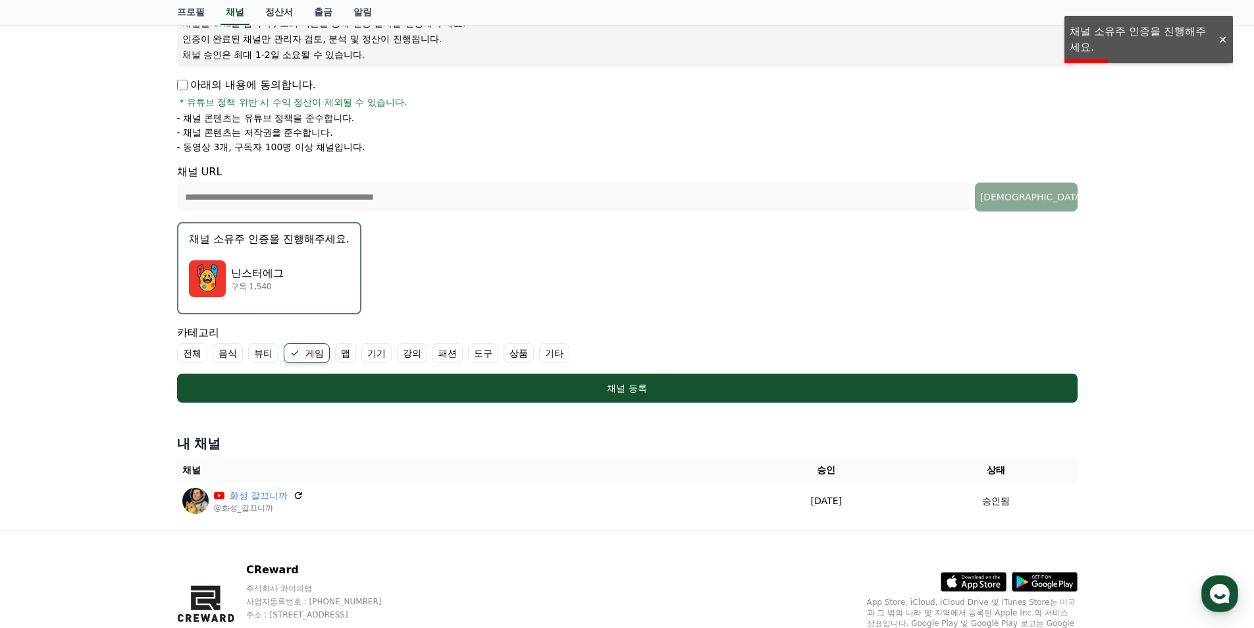
click at [267, 263] on div "닌스터에그 구독 1,540" at bounding box center [269, 278] width 161 height 53
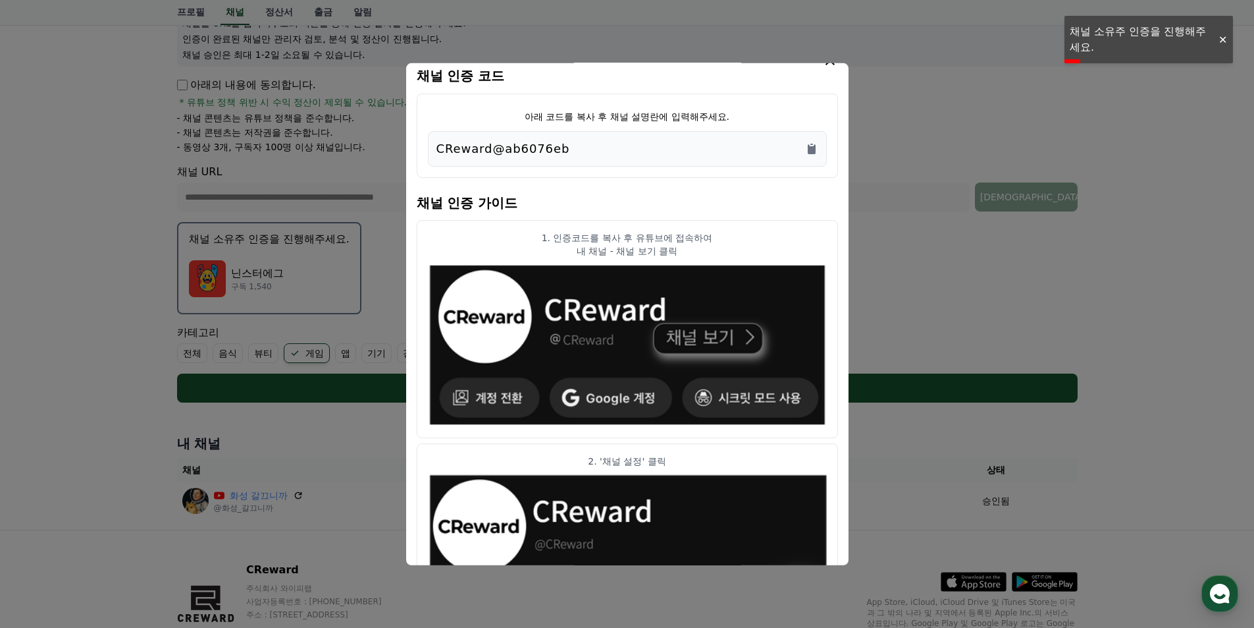
scroll to position [66, 0]
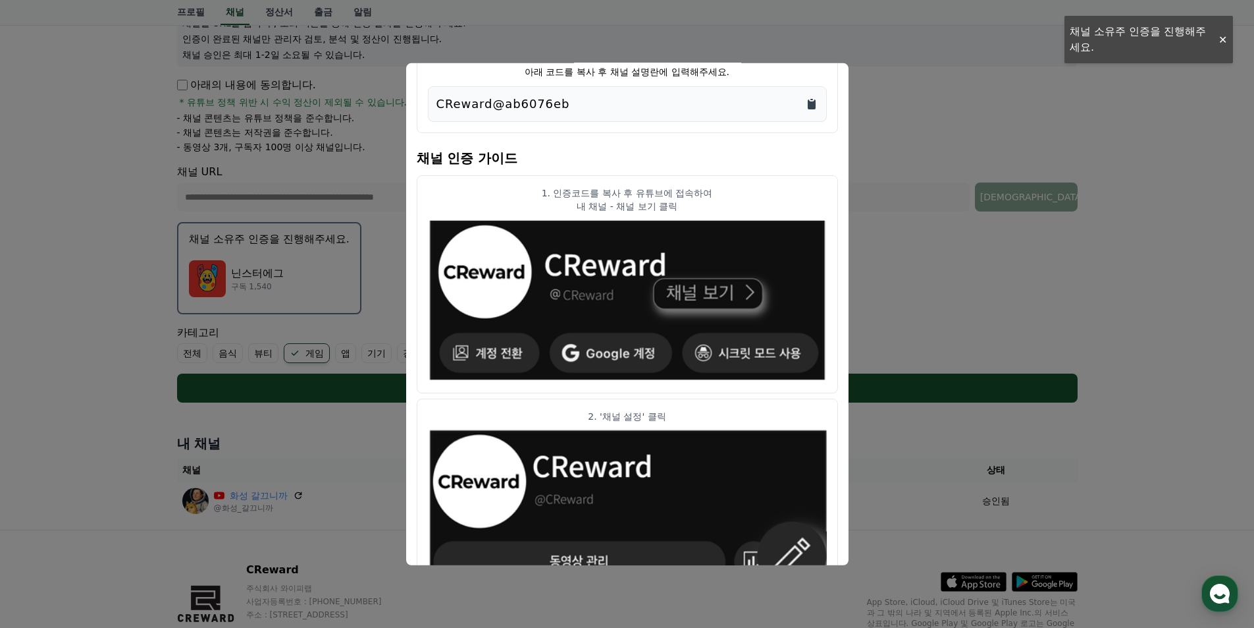
click at [815, 105] on icon "Copy to clipboard" at bounding box center [812, 104] width 8 height 10
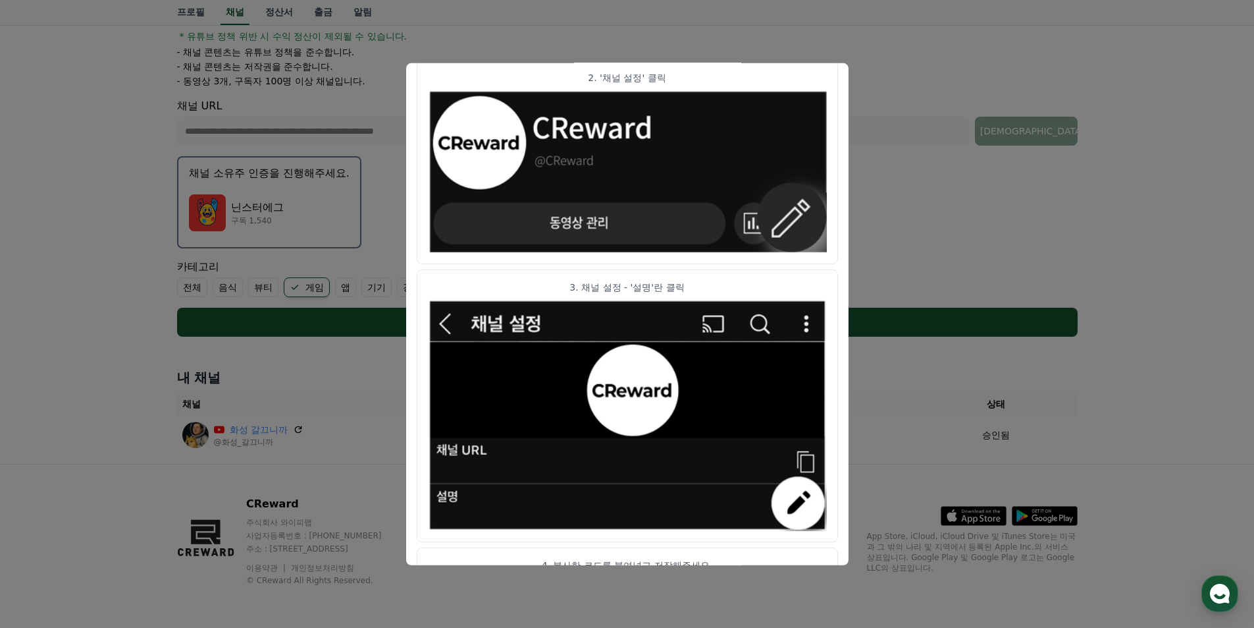
scroll to position [437, 0]
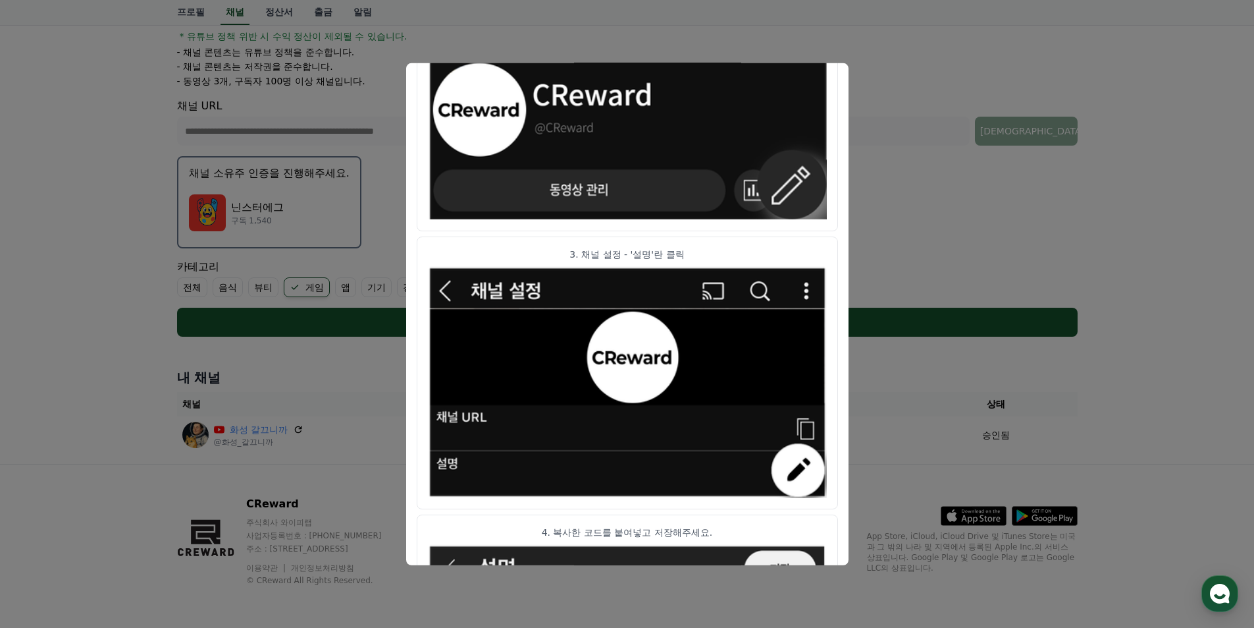
click at [1015, 212] on button "close modal" at bounding box center [627, 314] width 1254 height 628
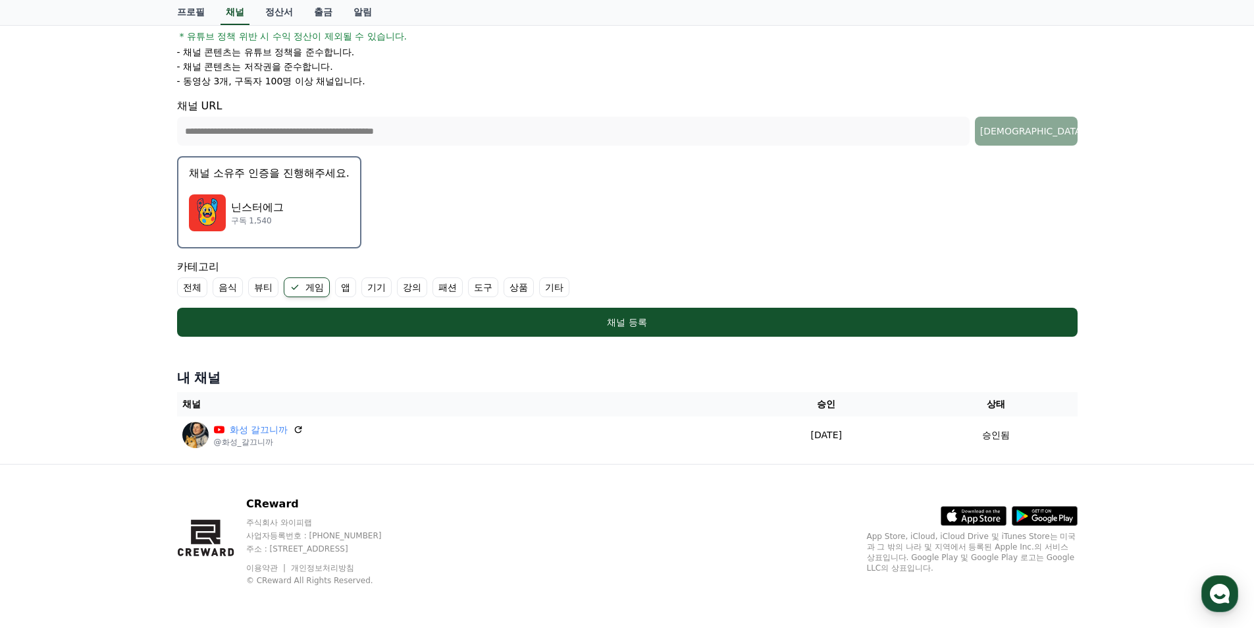
click at [286, 217] on div "닌스터에그 구독 1,540" at bounding box center [269, 212] width 161 height 53
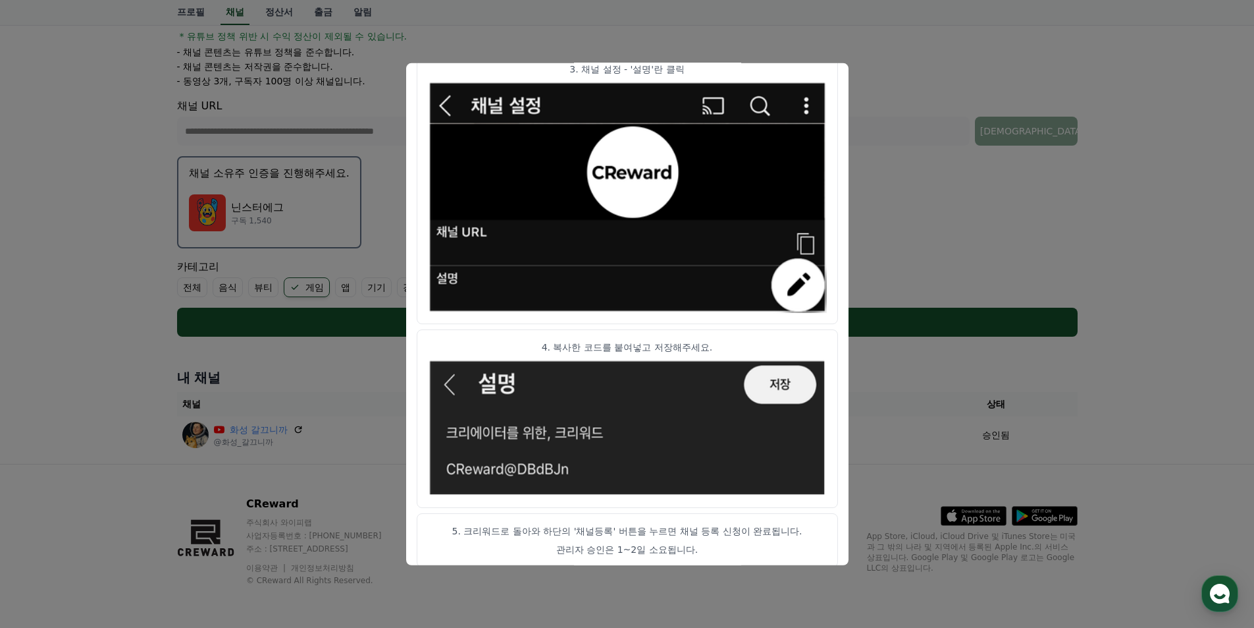
scroll to position [635, 0]
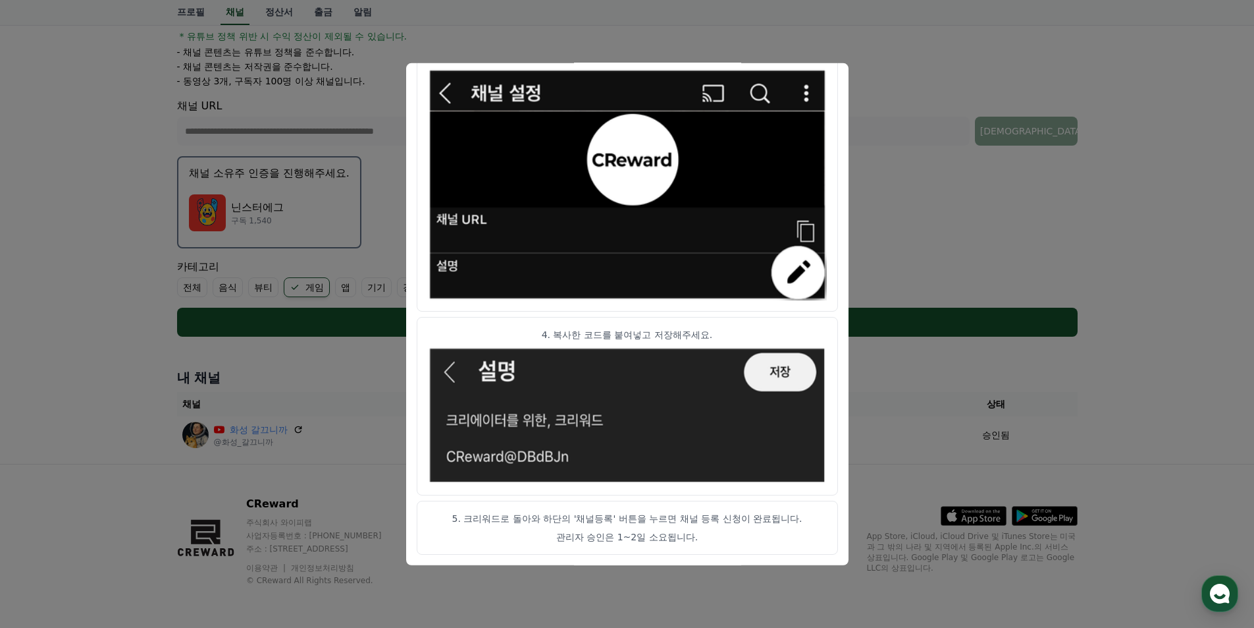
click at [978, 356] on button "close modal" at bounding box center [627, 314] width 1254 height 628
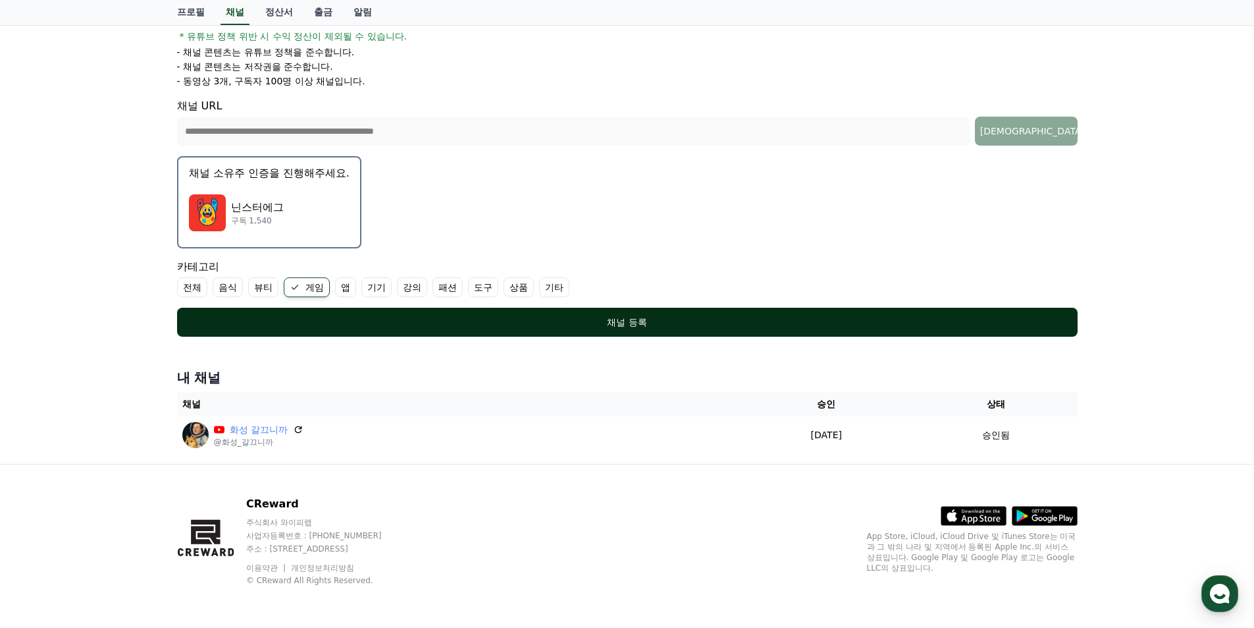
click at [804, 307] on button "채널 등록" at bounding box center [627, 321] width 901 height 29
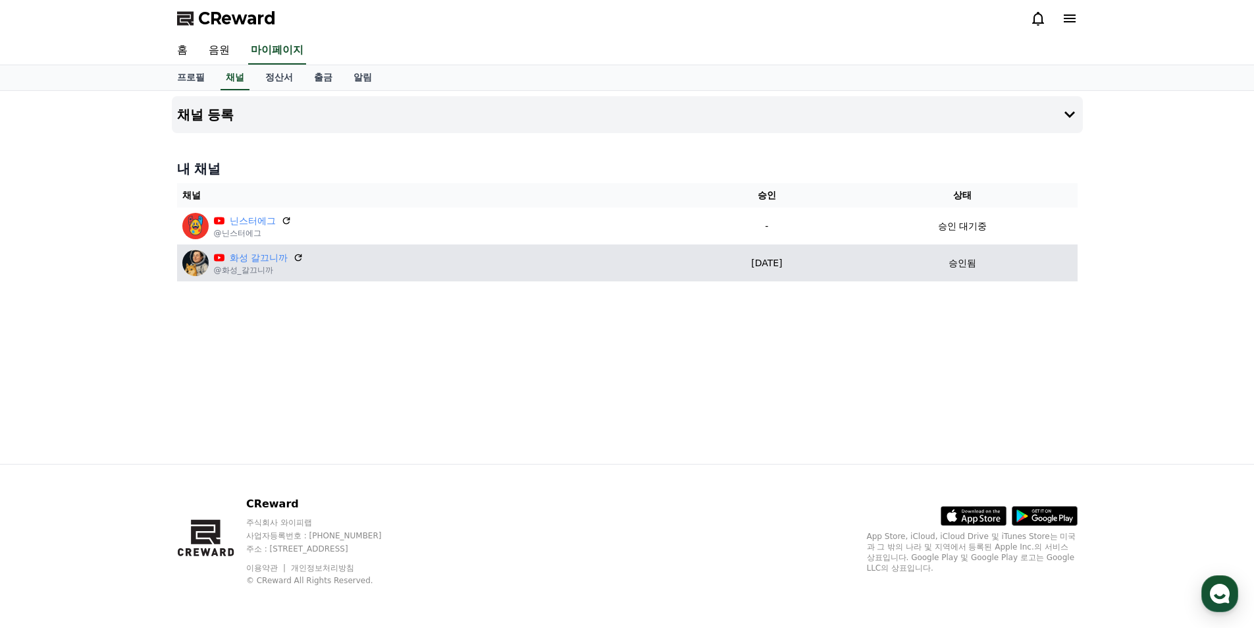
drag, startPoint x: 948, startPoint y: 230, endPoint x: 1006, endPoint y: 248, distance: 61.2
click at [1002, 240] on td "승인 대기중" at bounding box center [962, 225] width 230 height 37
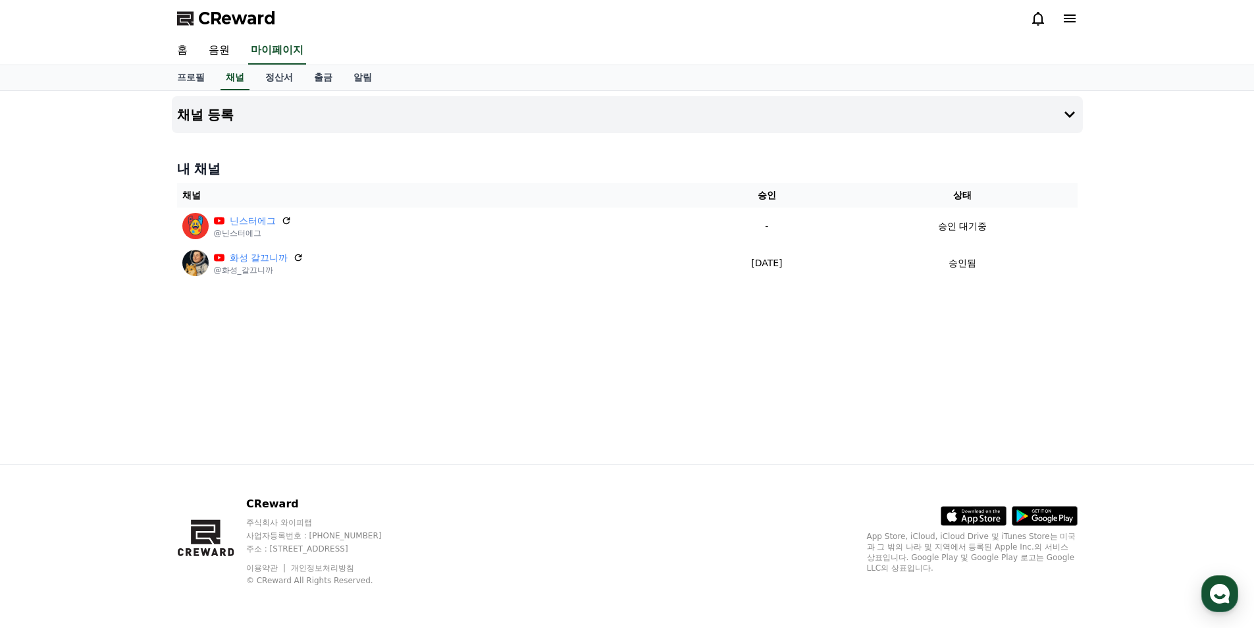
click at [985, 312] on div "채널 등록 내 채널 채널 승인 상태 닌스터에그 @닌스터에그 - 승인 대기중 화성 갈끄니까 @화성_갈끄니까 2025-09-22 09-22 승인됨" at bounding box center [628, 277] width 922 height 373
